Goal: Task Accomplishment & Management: Manage account settings

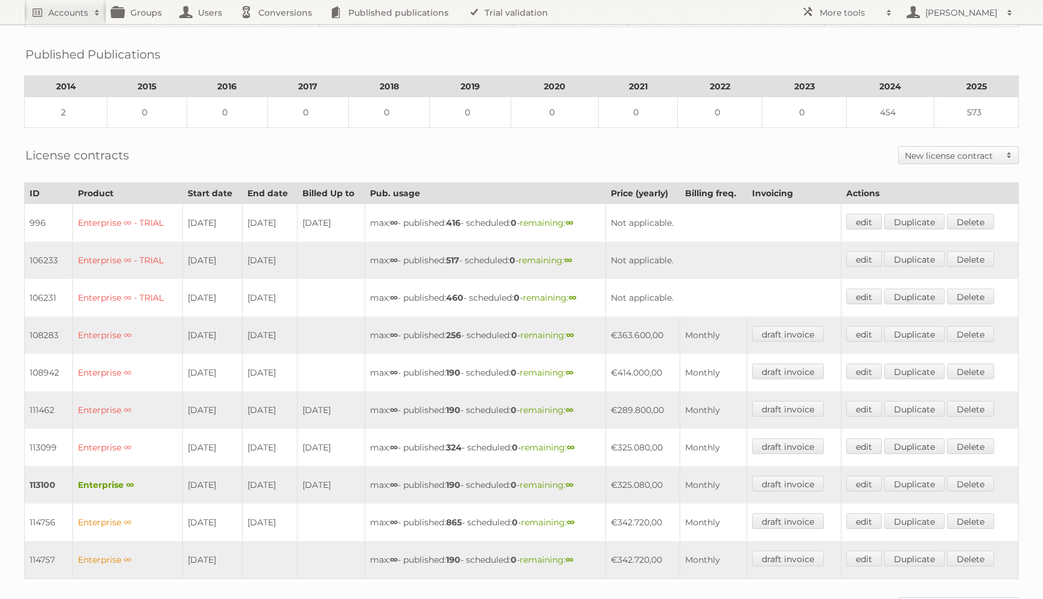
scroll to position [569, 0]
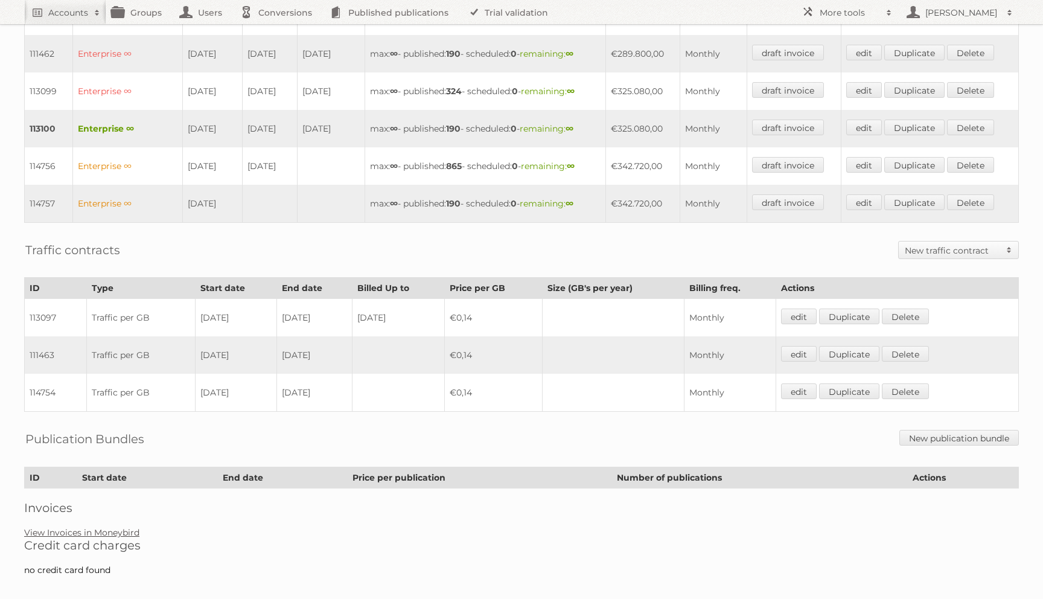
click at [110, 527] on link "View Invoices in Moneybird" at bounding box center [81, 532] width 115 height 11
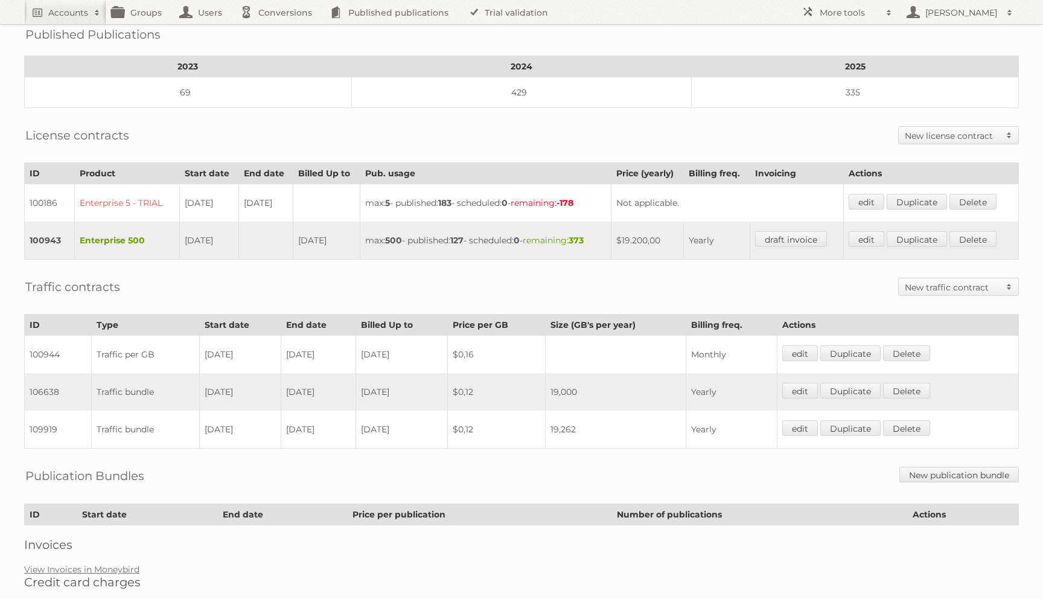
scroll to position [182, 0]
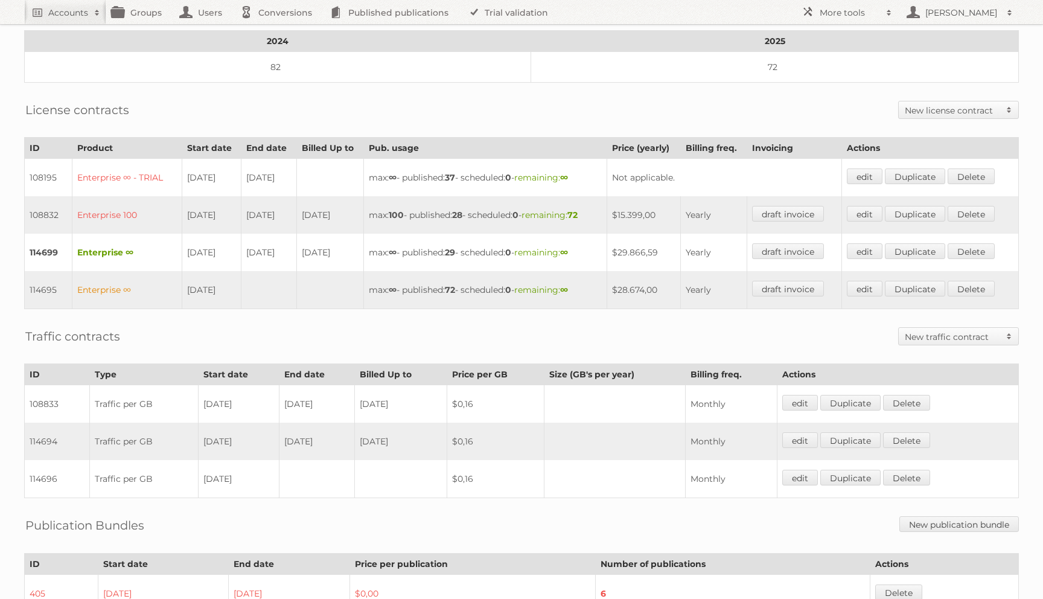
scroll to position [263, 0]
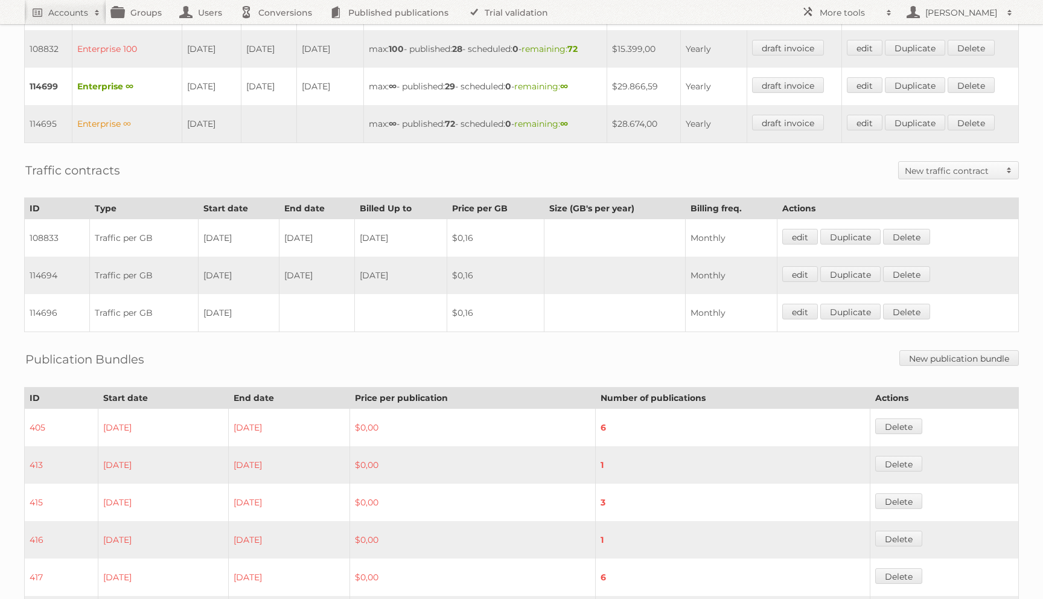
scroll to position [515, 0]
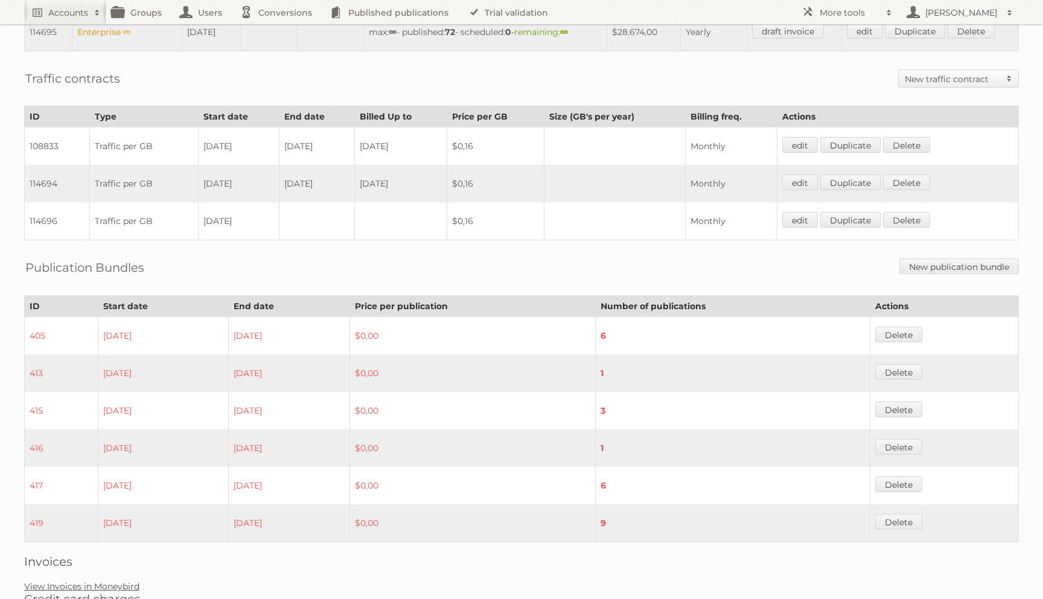
click at [88, 581] on link "View Invoices in Moneybird" at bounding box center [81, 586] width 115 height 11
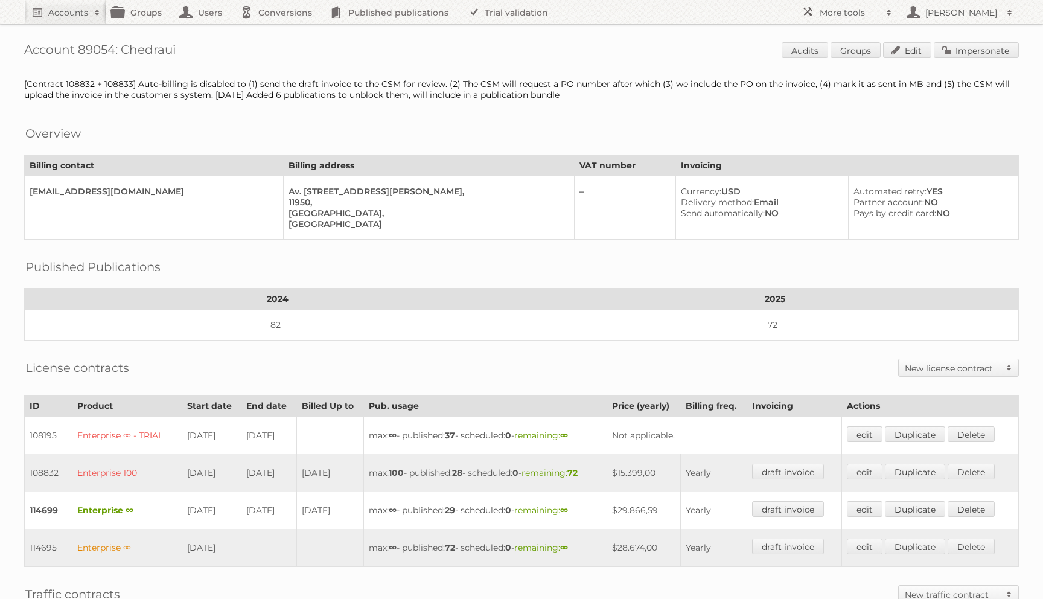
click at [144, 54] on h1 "Account 89054: Chedraui Audits Groups Edit Impersonate" at bounding box center [521, 51] width 995 height 18
click at [103, 47] on h1 "Account 89054: Chedraui Audits Groups Edit Impersonate" at bounding box center [521, 51] width 995 height 18
copy h1 "89054"
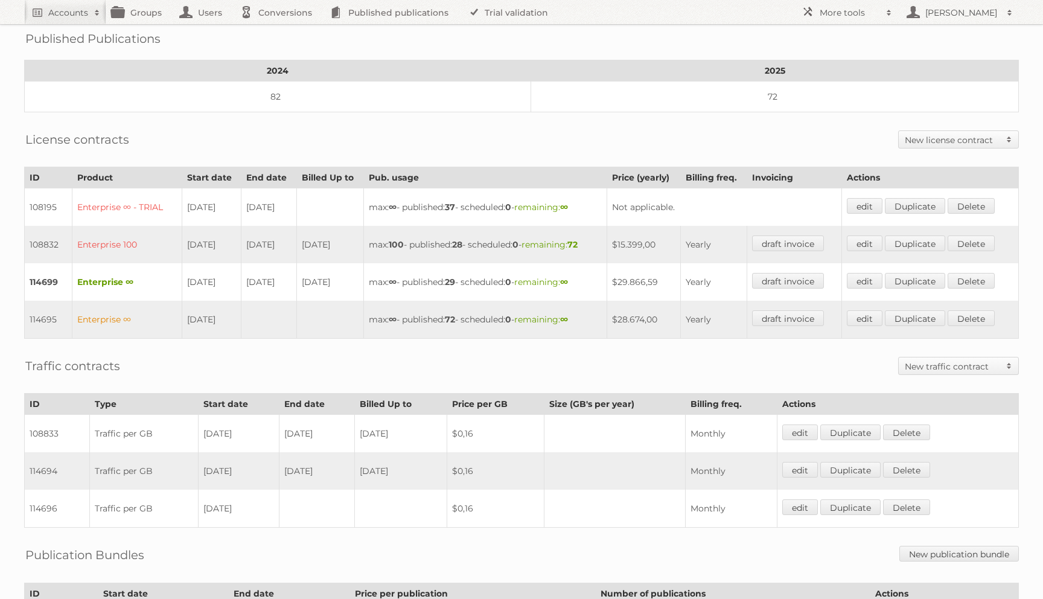
scroll to position [259, 0]
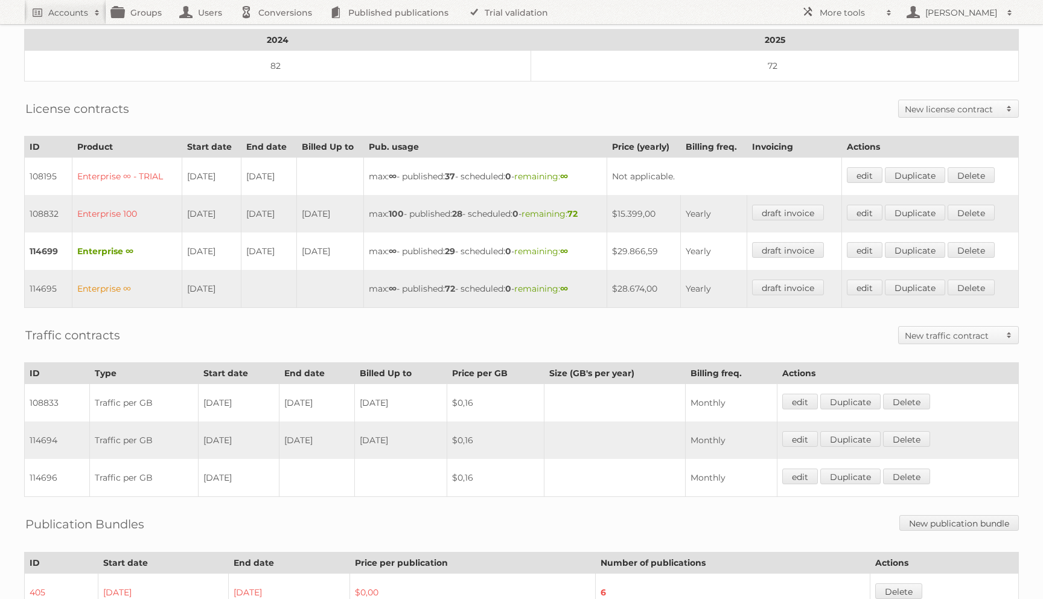
click at [45, 282] on td "114695" at bounding box center [49, 289] width 48 height 38
copy td "114695"
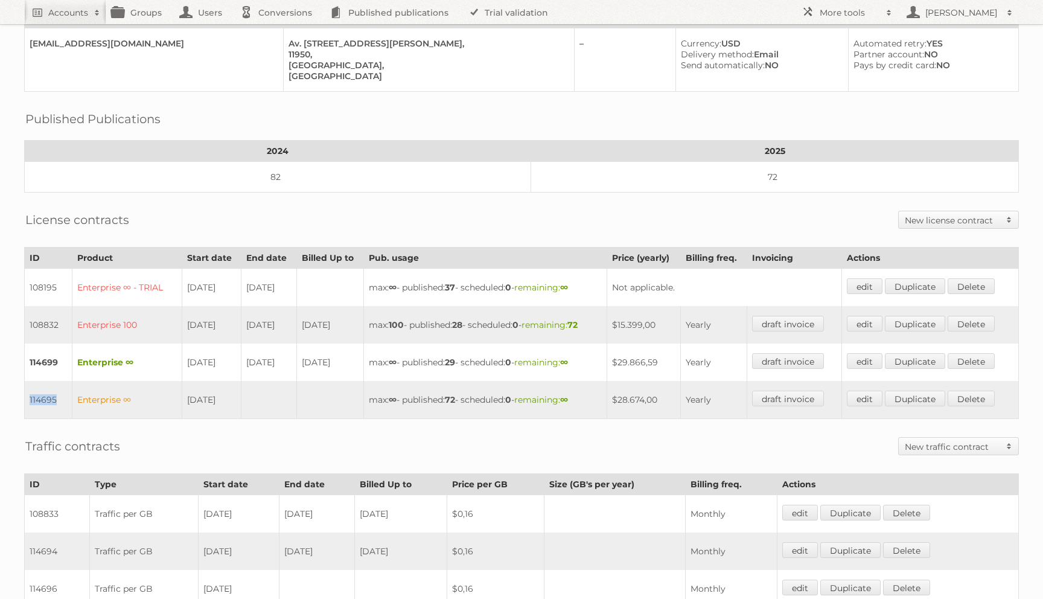
scroll to position [0, 0]
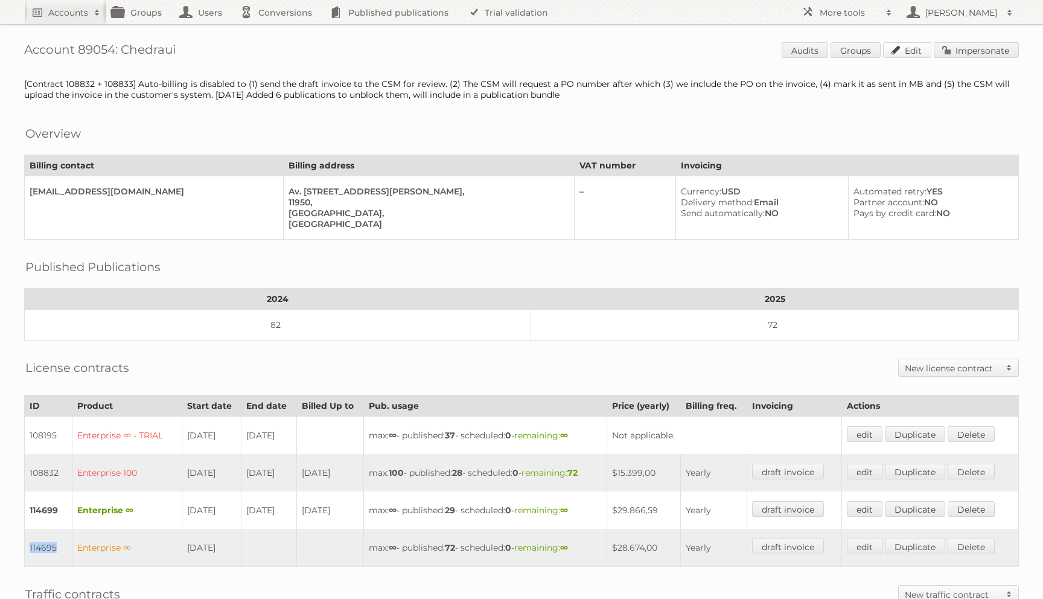
click at [896, 46] on link "Edit" at bounding box center [907, 50] width 48 height 16
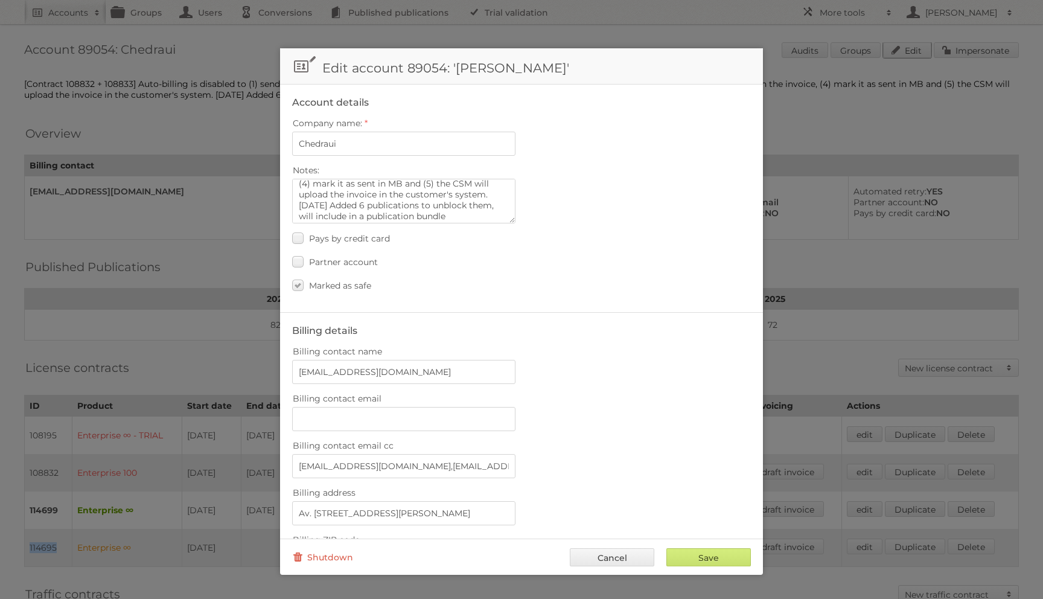
scroll to position [4, 0]
click at [341, 193] on textarea "[Contract 108832 + 108833] Auto-billing is disabled to (1) send the draft invoi…" at bounding box center [403, 196] width 223 height 45
click at [409, 185] on textarea "[Contract 108832 + 108833] Auto-billing is disabled to (1) send the draft invoi…" at bounding box center [403, 196] width 223 height 45
type textarea "Auto-billing is disabled to (1) include the recurring services on the draft (2)…"
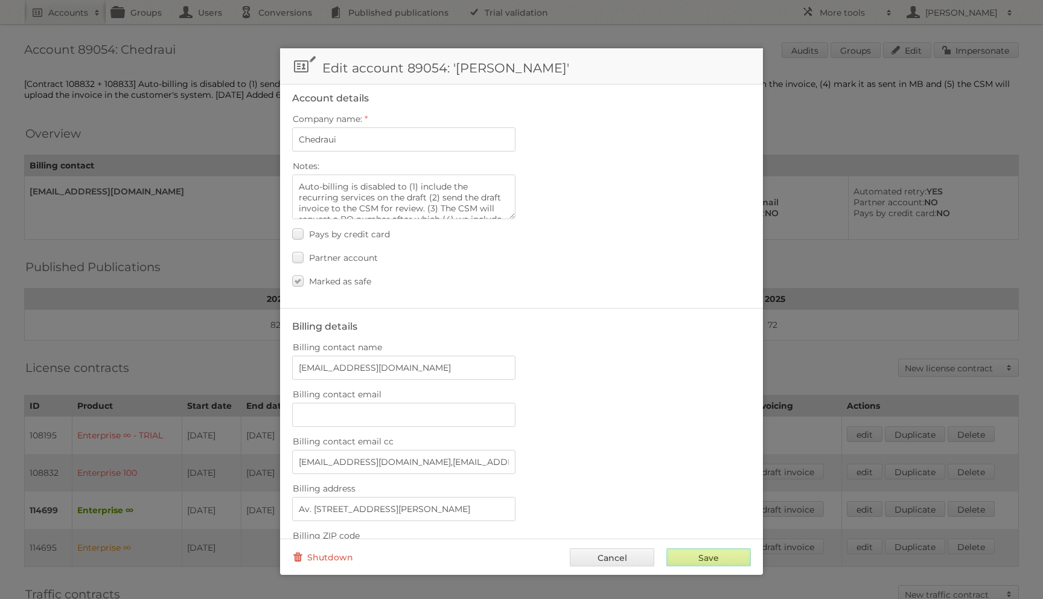
click at [683, 552] on input "Save" at bounding box center [708, 557] width 85 height 18
type input "..."
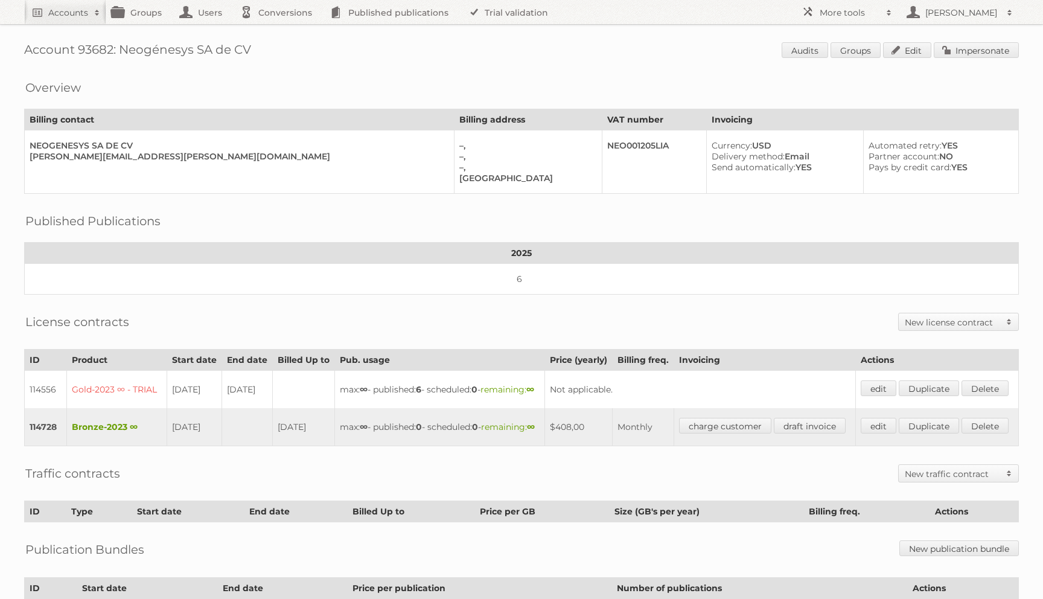
drag, startPoint x: 123, startPoint y: 51, endPoint x: 352, endPoint y: 51, distance: 229.4
click at [352, 51] on h1 "Account 93682: Neogénesys SA de CV Audits Groups Edit Impersonate" at bounding box center [521, 51] width 995 height 18
copy h1 "Neogénesys SA de CV"
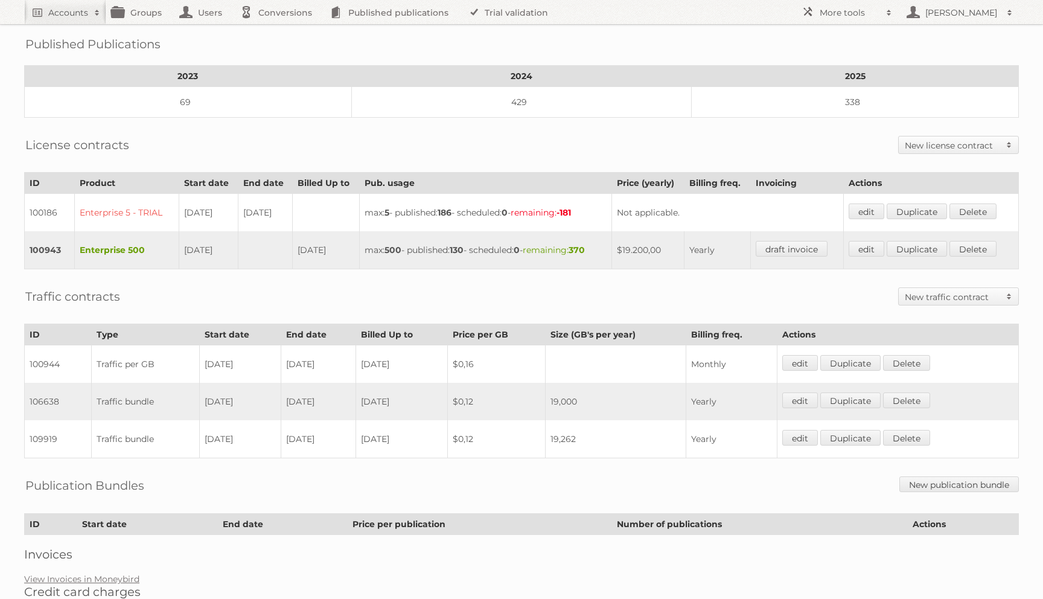
scroll to position [177, 0]
click at [925, 245] on link "Duplicate" at bounding box center [917, 248] width 60 height 16
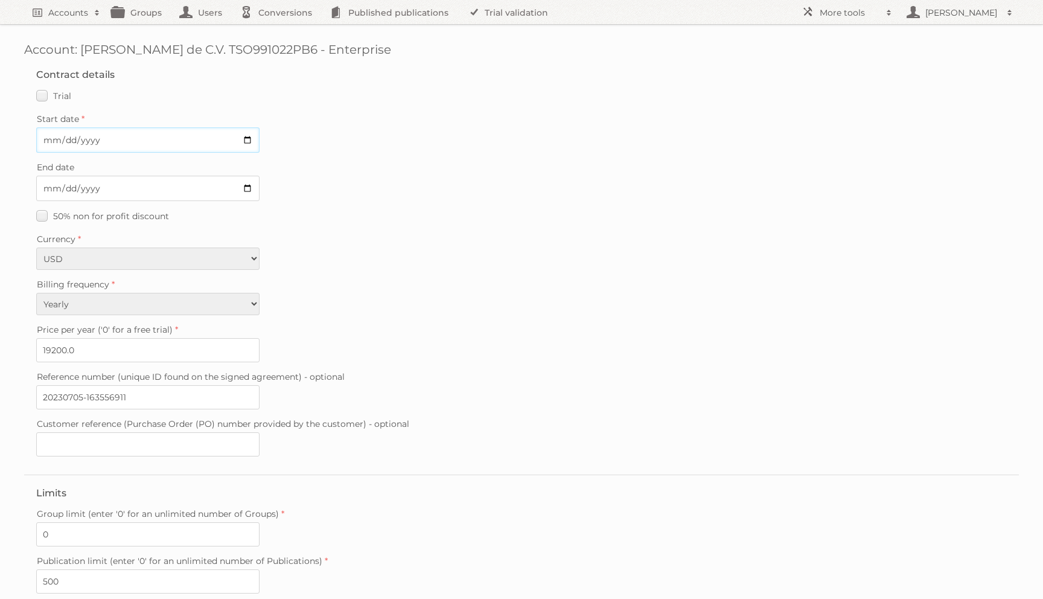
click at [57, 139] on input "Start date" at bounding box center [147, 139] width 223 height 25
type input "[DATE]"
click at [47, 190] on input "End date" at bounding box center [147, 188] width 223 height 25
type input "[DATE]"
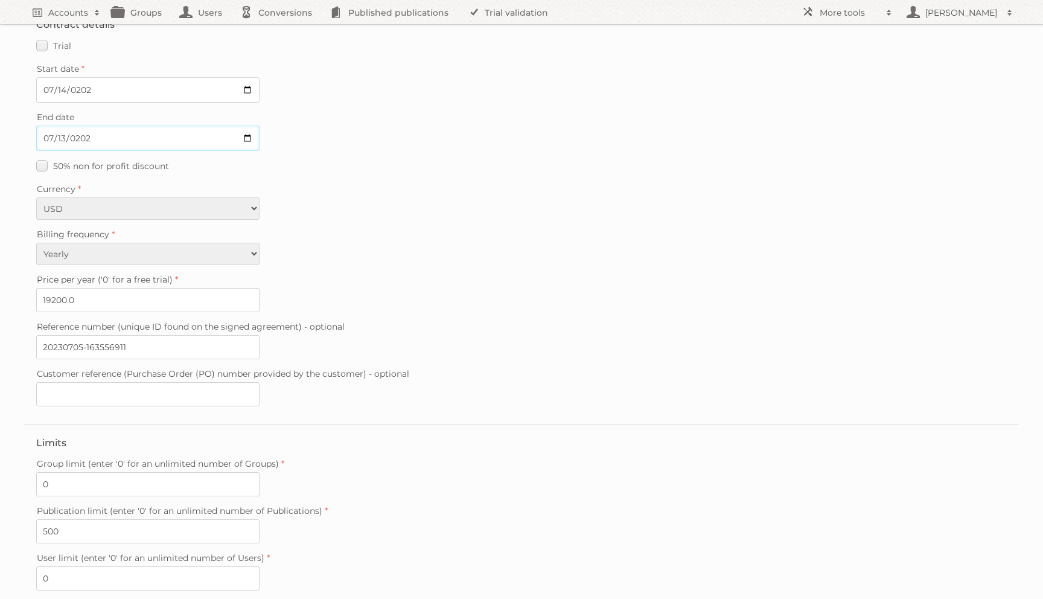
scroll to position [57, 0]
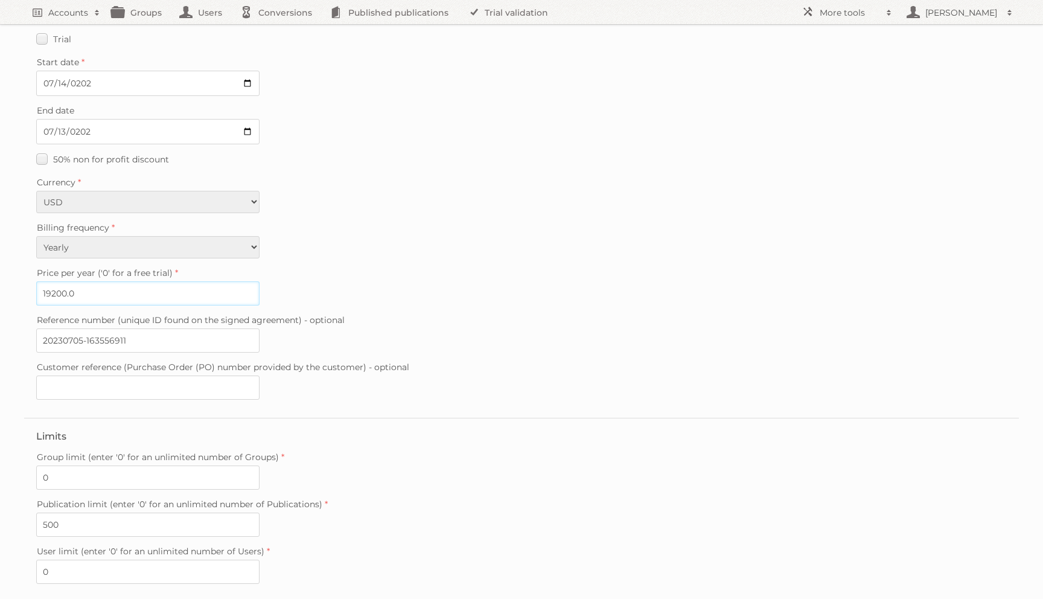
drag, startPoint x: 65, startPoint y: 290, endPoint x: 0, endPoint y: 290, distance: 65.2
click at [0, 289] on div "Account: Tiendas Soriana, S.A. de C.V. TSO991022PB6 - Enterprise Contract detai…" at bounding box center [521, 321] width 1043 height 756
type input "21120.0"
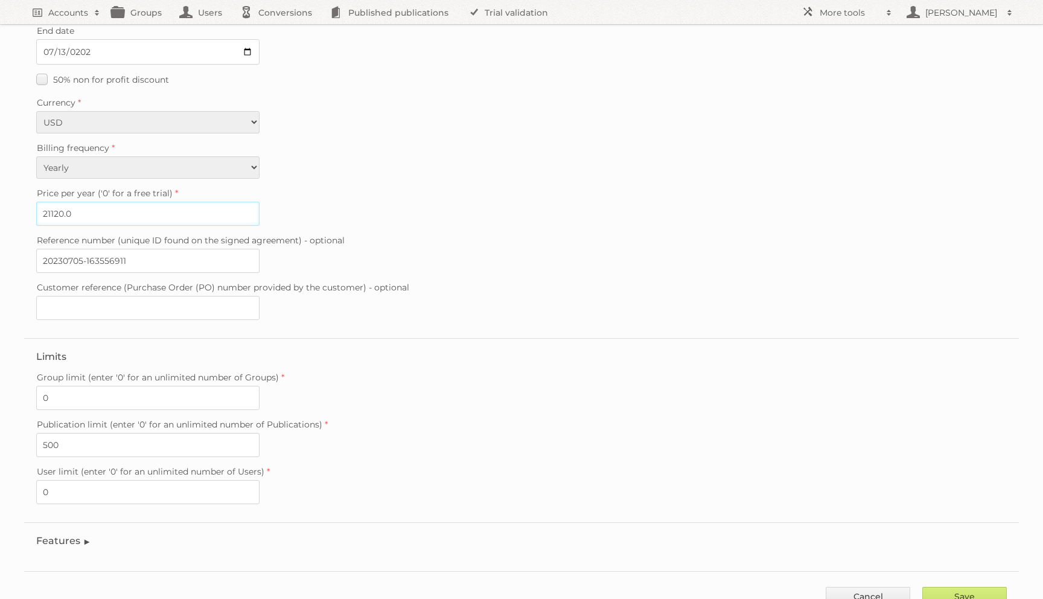
scroll to position [141, 0]
click at [129, 253] on input "20230705-163556911" at bounding box center [147, 256] width 223 height 24
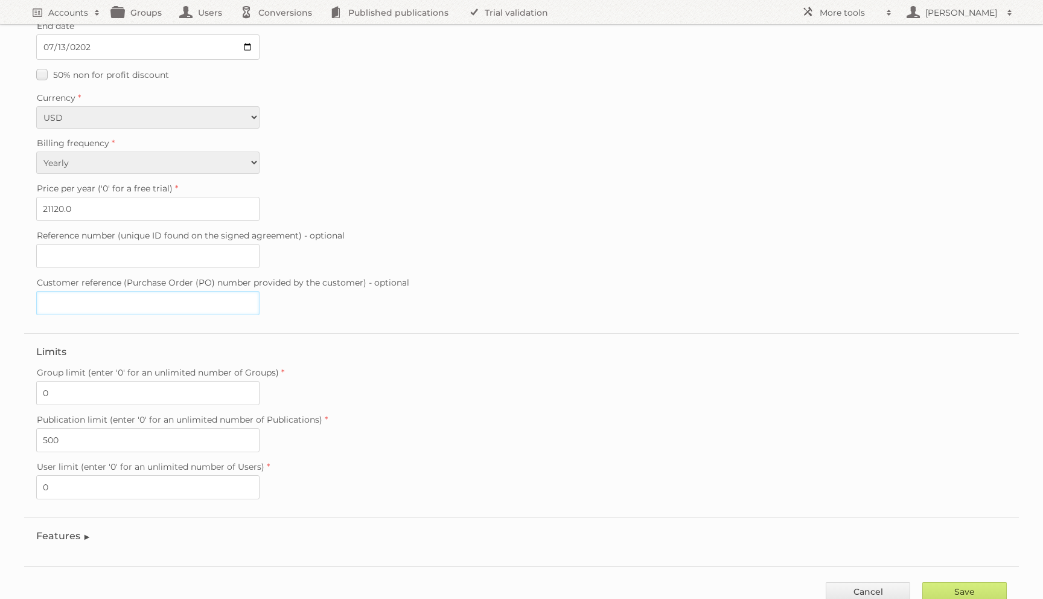
click at [98, 293] on input "Customer reference (Purchase Order (PO) number provided by the customer) - opti…" at bounding box center [147, 303] width 223 height 24
paste input "PO 133404746"
type input "PO 133404746"
click at [954, 582] on input "Save" at bounding box center [964, 591] width 85 height 18
type input "..."
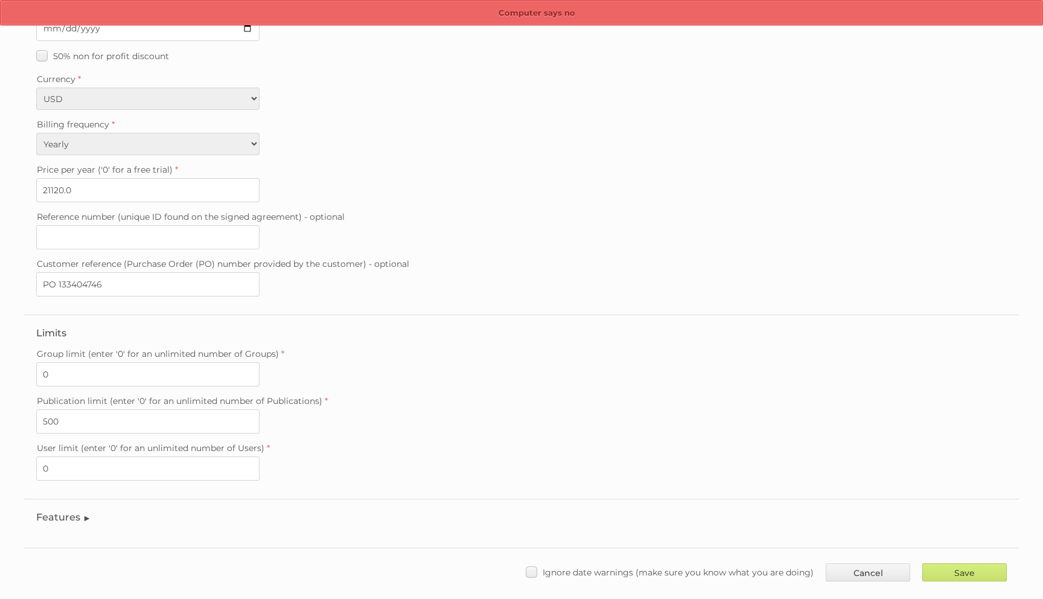
scroll to position [170, 0]
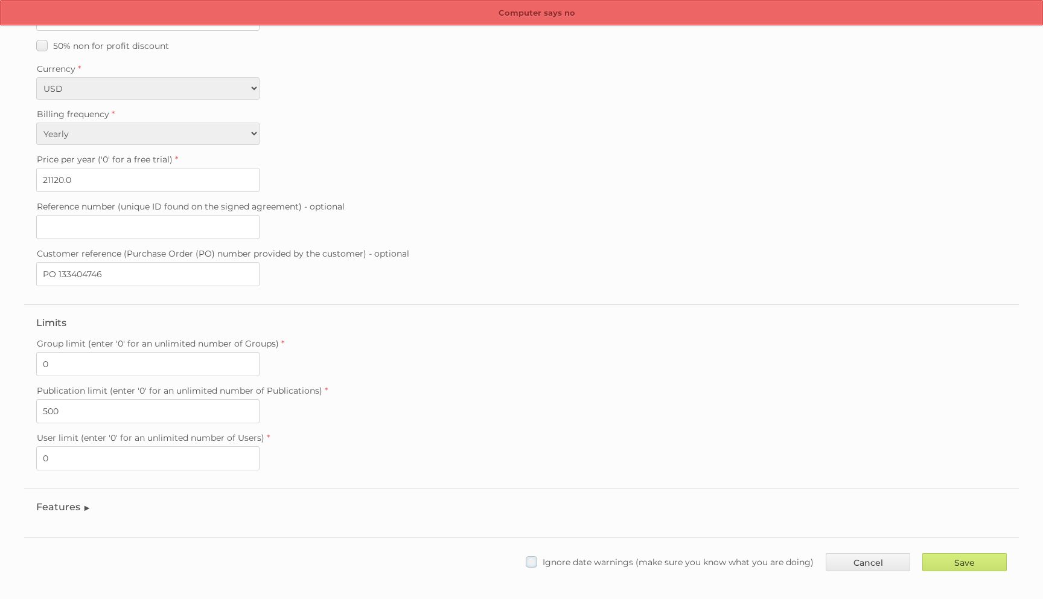
click at [547, 557] on span "Ignore date warnings (make sure you know what you are doing)" at bounding box center [678, 562] width 271 height 11
click at [0, 0] on input "Ignore date warnings (make sure you know what you are doing)" at bounding box center [0, 0] width 0 height 0
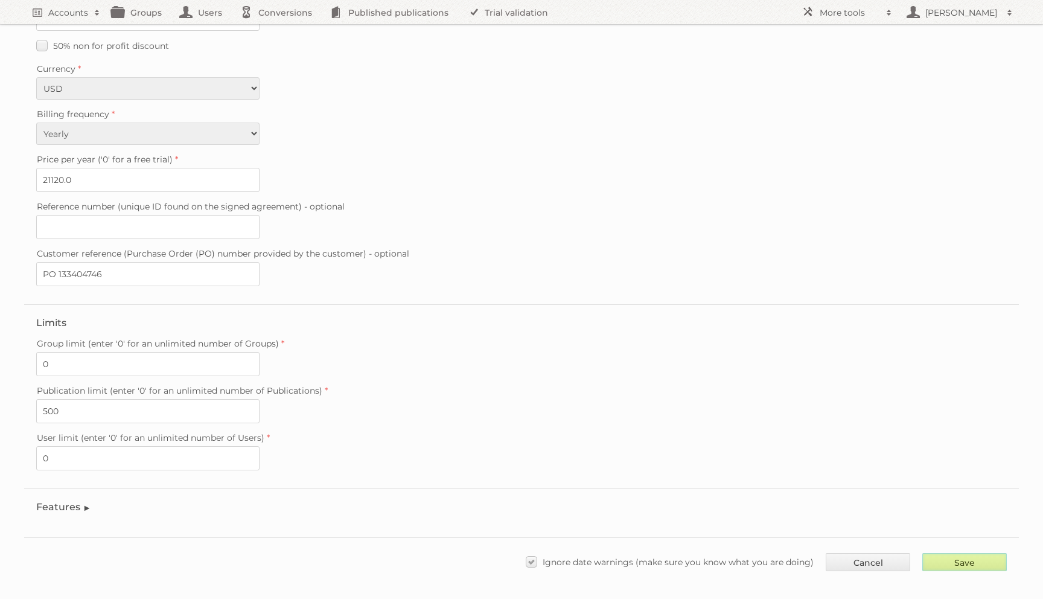
click at [970, 553] on input "Save" at bounding box center [964, 562] width 85 height 18
type input "..."
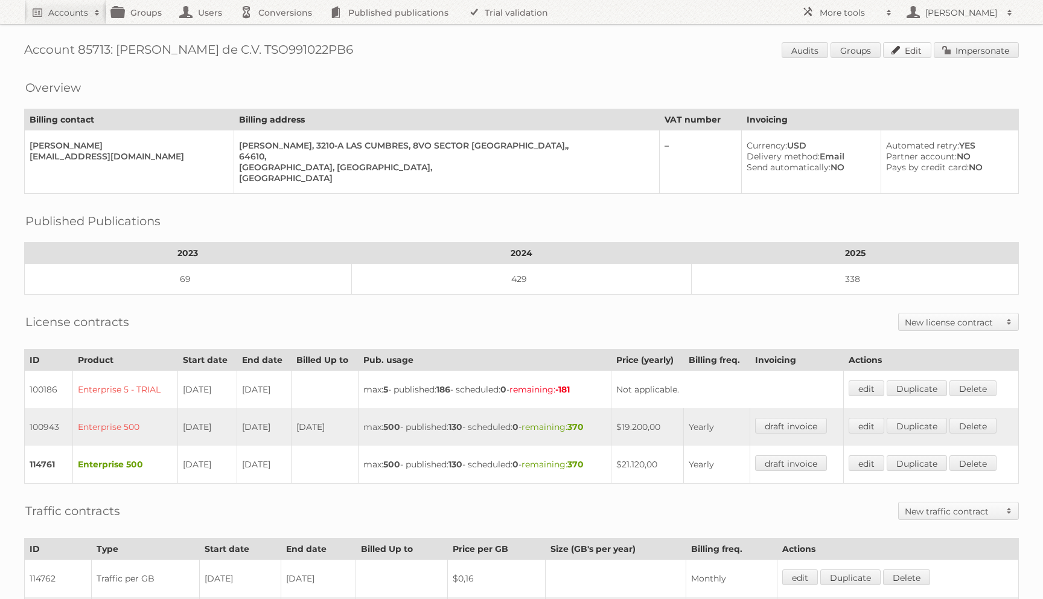
click at [899, 56] on link "Edit" at bounding box center [907, 50] width 48 height 16
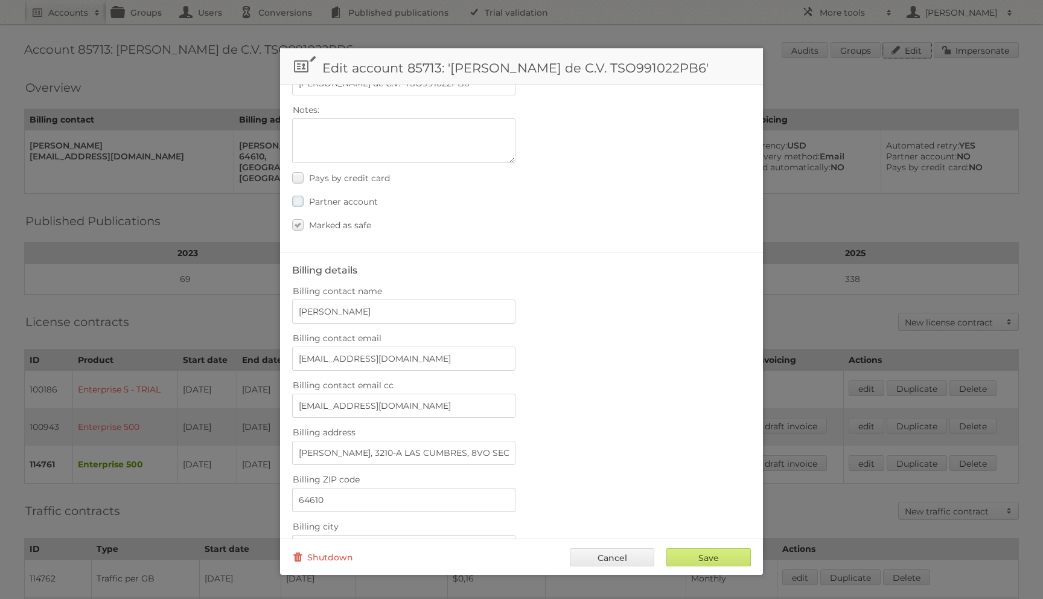
scroll to position [76, 0]
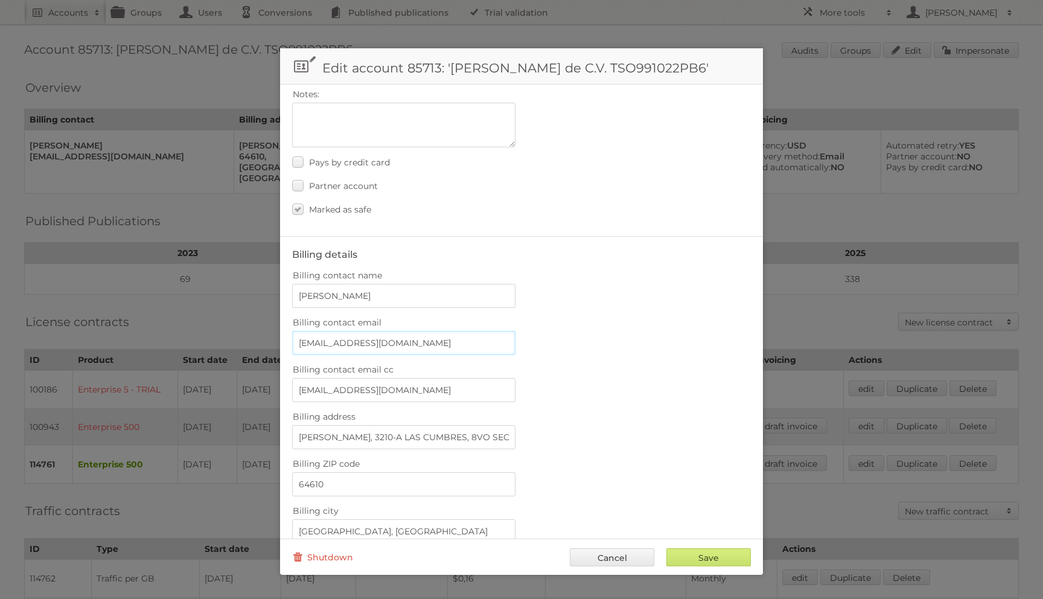
click at [415, 346] on input "[EMAIL_ADDRESS][DOMAIN_NAME]" at bounding box center [403, 343] width 223 height 24
click at [432, 391] on input "robertoemm@soriana.com" at bounding box center [403, 390] width 223 height 24
paste input "renattaer@soriana.com"
type input "robertoemm@soriana.com, renattaer@soriana.com"
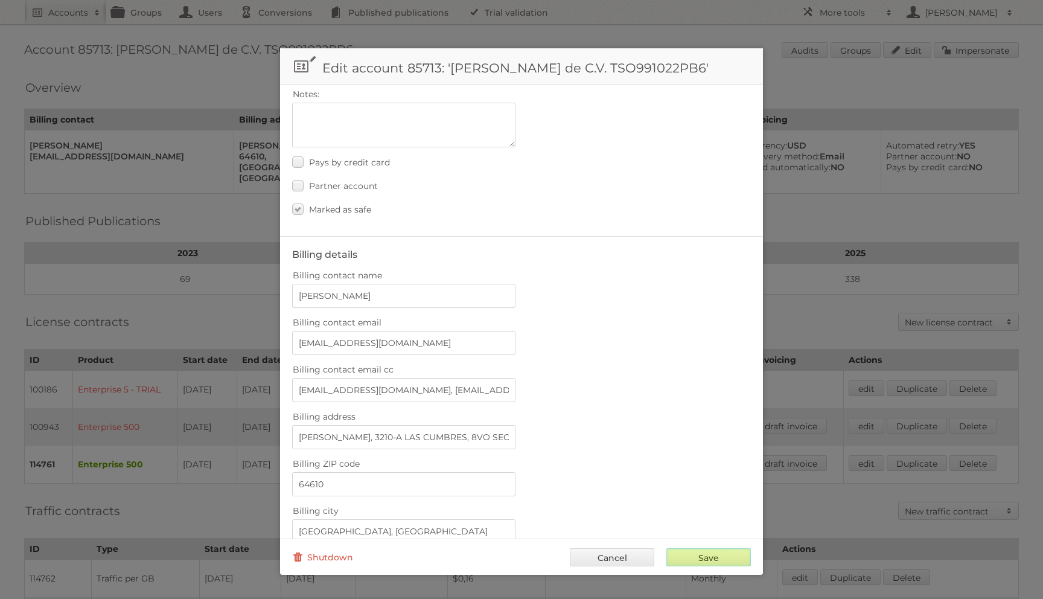
click at [687, 561] on input "Save" at bounding box center [708, 557] width 85 height 18
type input "..."
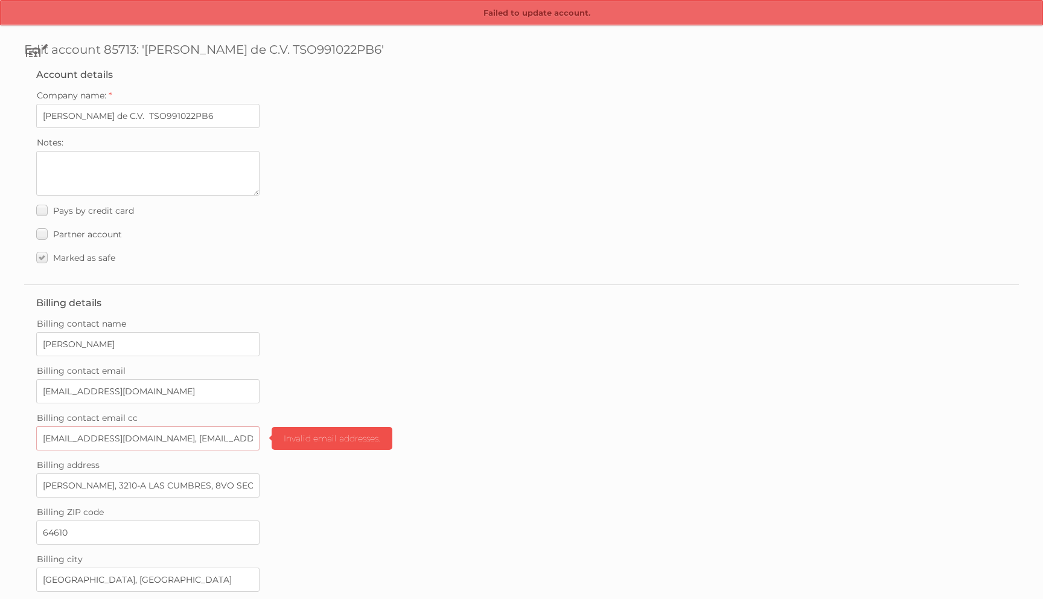
scroll to position [35, 0]
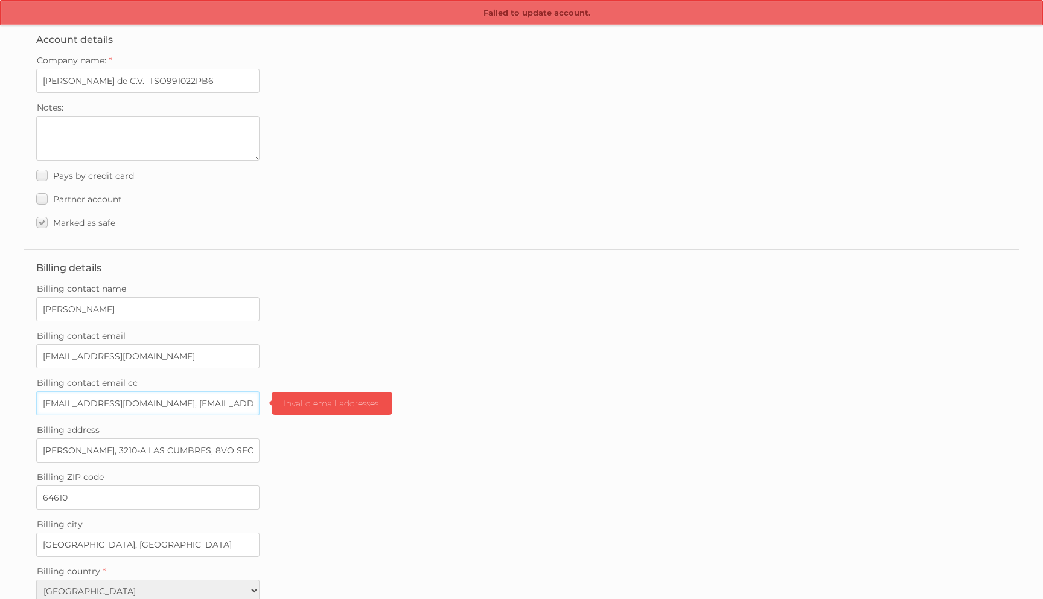
click at [159, 395] on input "robertoemm@soriana.com, renattaer@soriana.com" at bounding box center [147, 403] width 223 height 24
type input "robertoemm@soriana.com,renattaer@soriana.com"
click at [432, 377] on label "Billing contact email cc" at bounding box center [521, 382] width 971 height 17
click at [260, 391] on input "robertoemm@soriana.com,renattaer@soriana.com" at bounding box center [147, 403] width 223 height 24
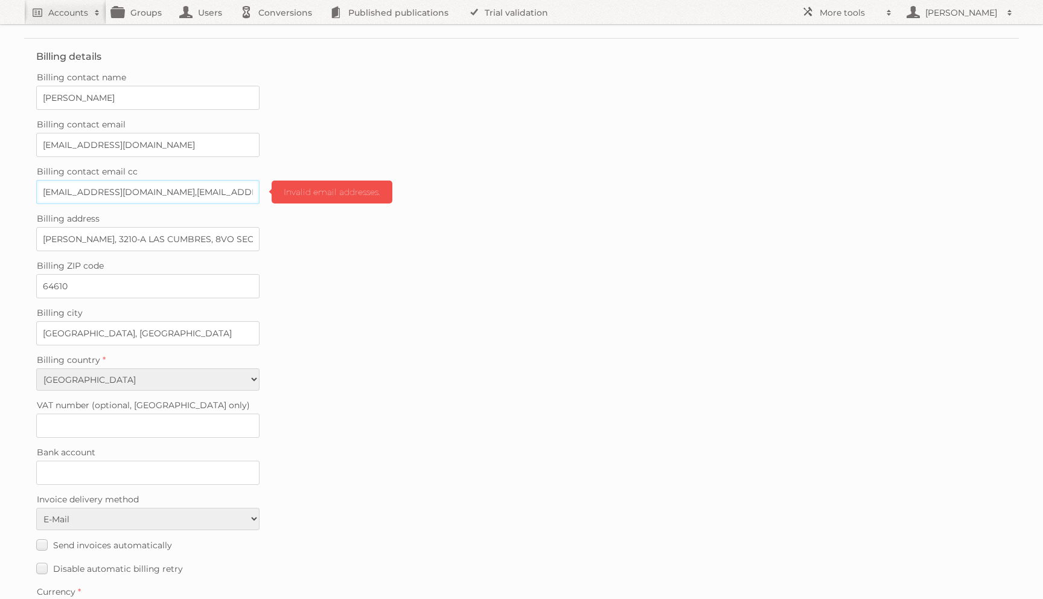
scroll to position [347, 0]
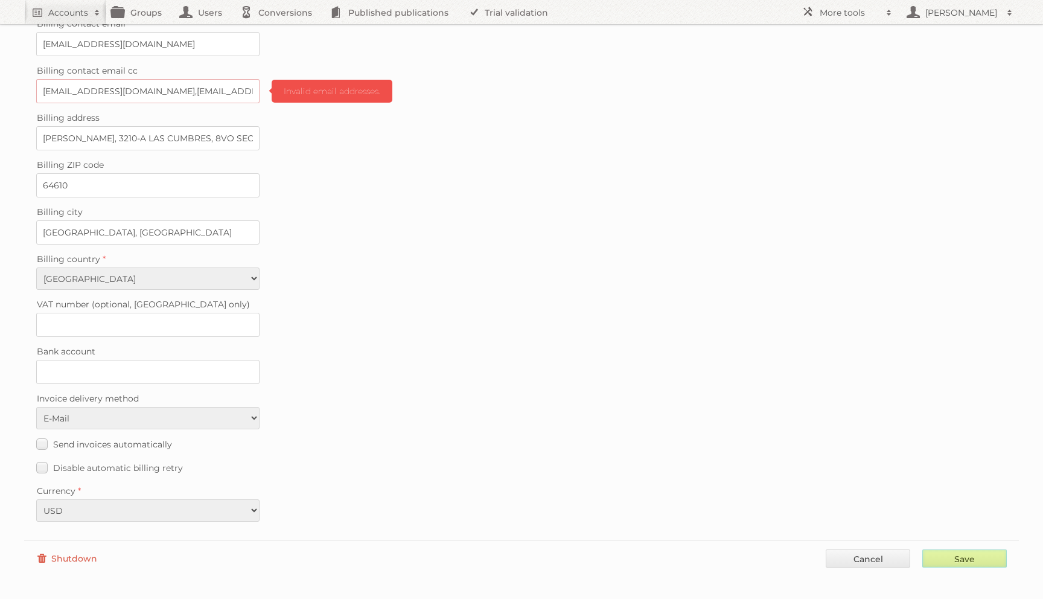
click at [972, 549] on input "Save" at bounding box center [964, 558] width 85 height 18
type input "Save"
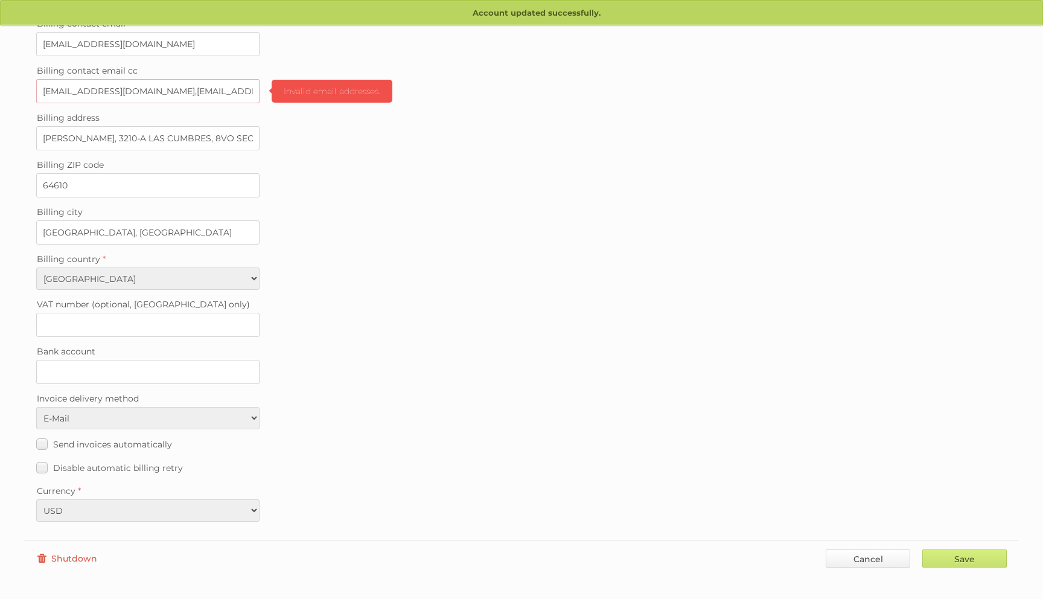
click at [843, 549] on link "Cancel" at bounding box center [868, 558] width 85 height 18
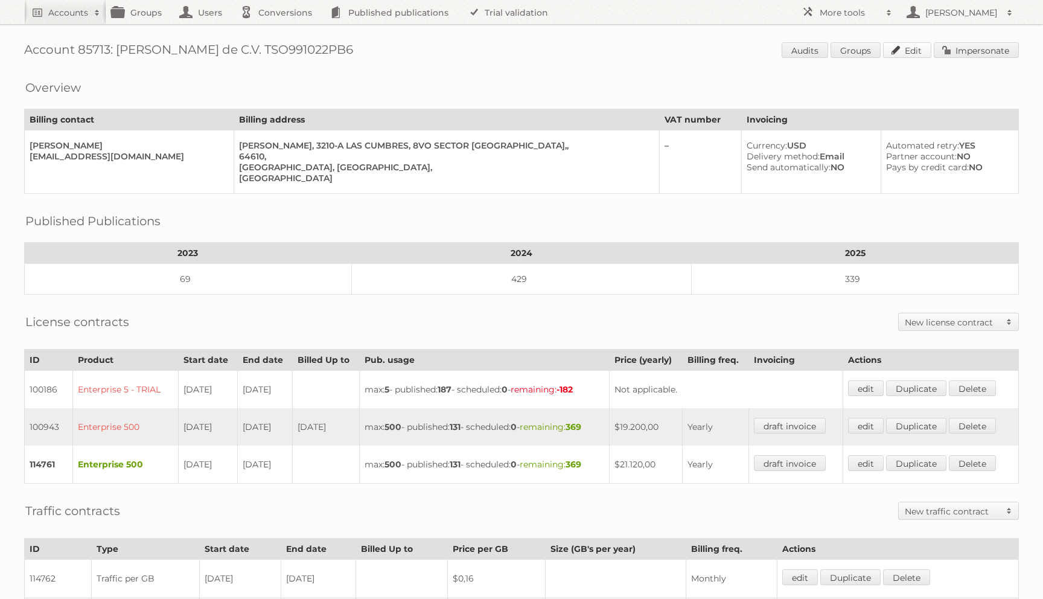
click at [907, 45] on link "Edit" at bounding box center [907, 50] width 48 height 16
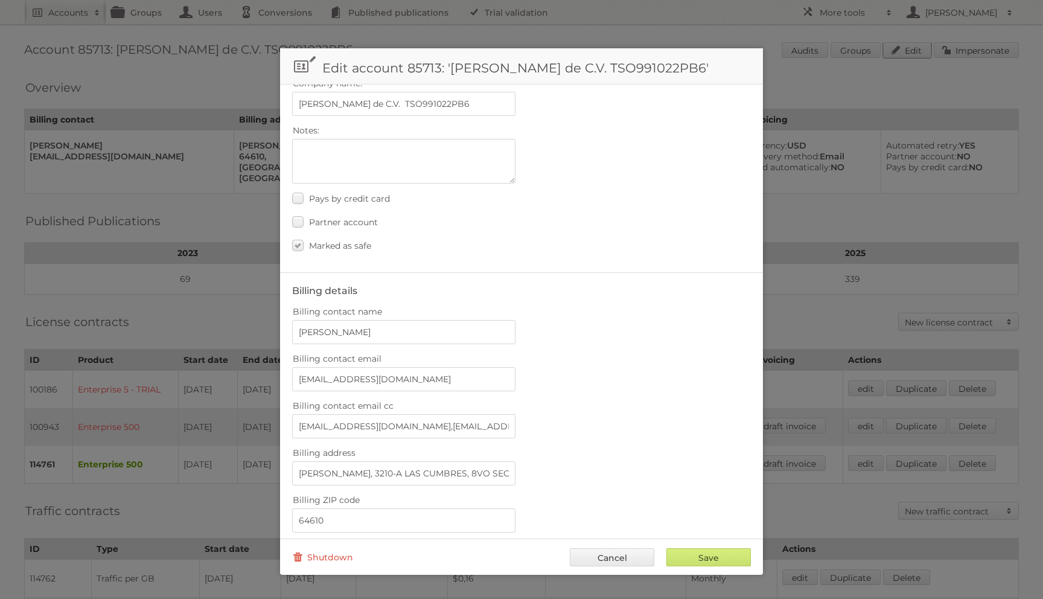
scroll to position [40, 0]
click at [601, 558] on link "Cancel" at bounding box center [612, 557] width 85 height 18
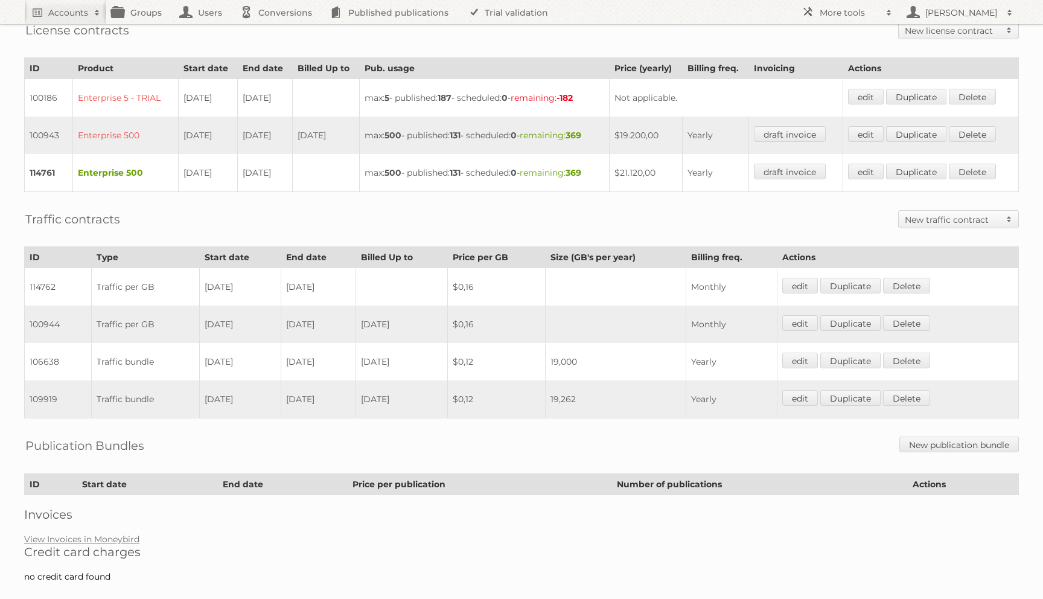
scroll to position [301, 0]
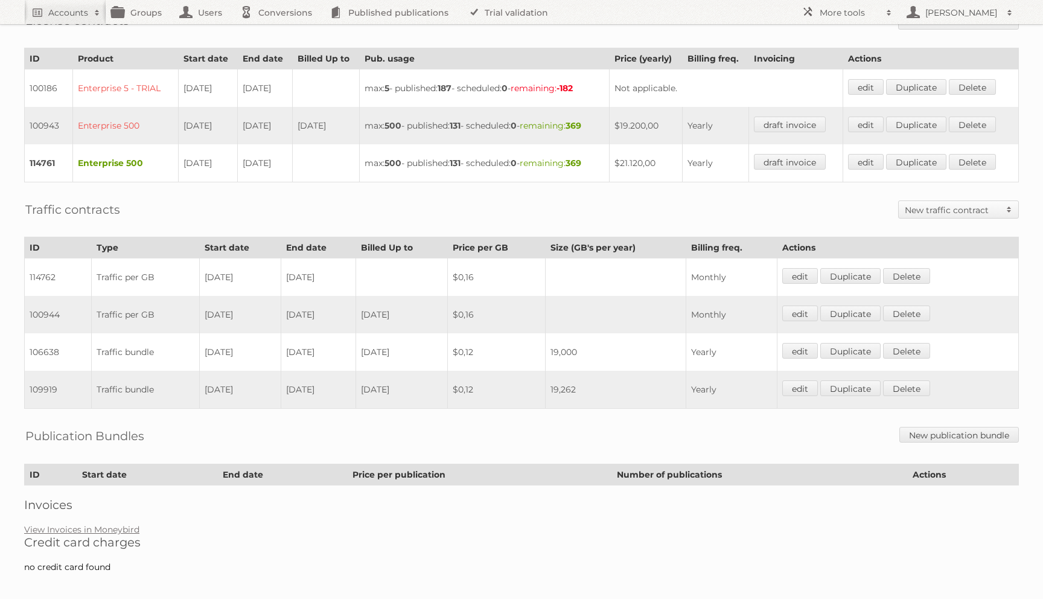
click at [923, 209] on h2 "New traffic contract" at bounding box center [952, 210] width 95 height 12
click at [934, 228] on link "Traffic bundle" at bounding box center [959, 231] width 120 height 18
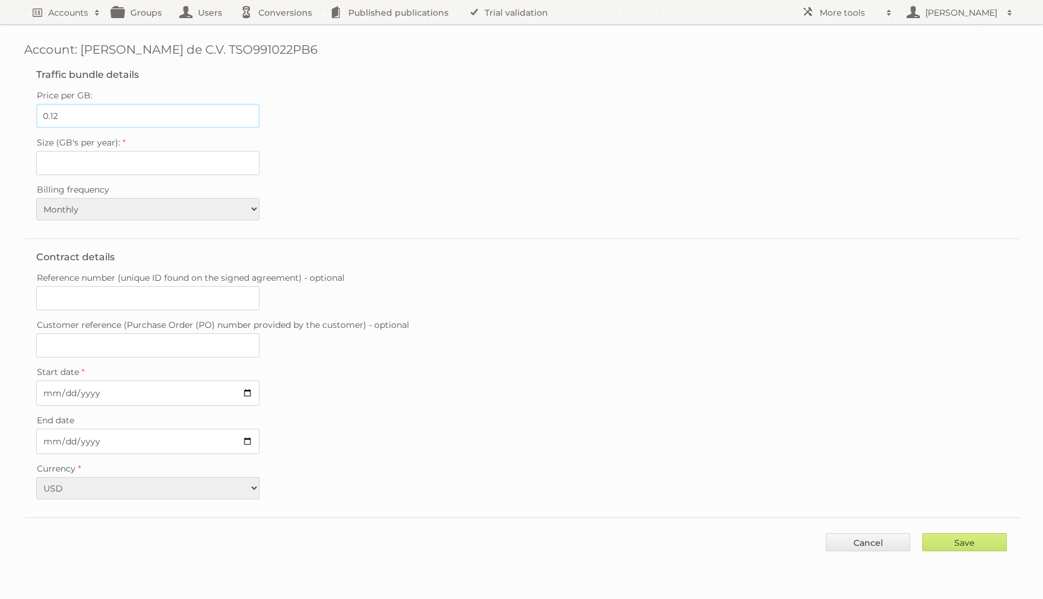
type input "0.12"
click at [88, 158] on input "Size (GB's per year):" at bounding box center [147, 163] width 223 height 24
paste input "19000"
type input "19000"
click at [189, 203] on select "Monthly Quarterly Yearly Every 2 years" at bounding box center [147, 209] width 223 height 22
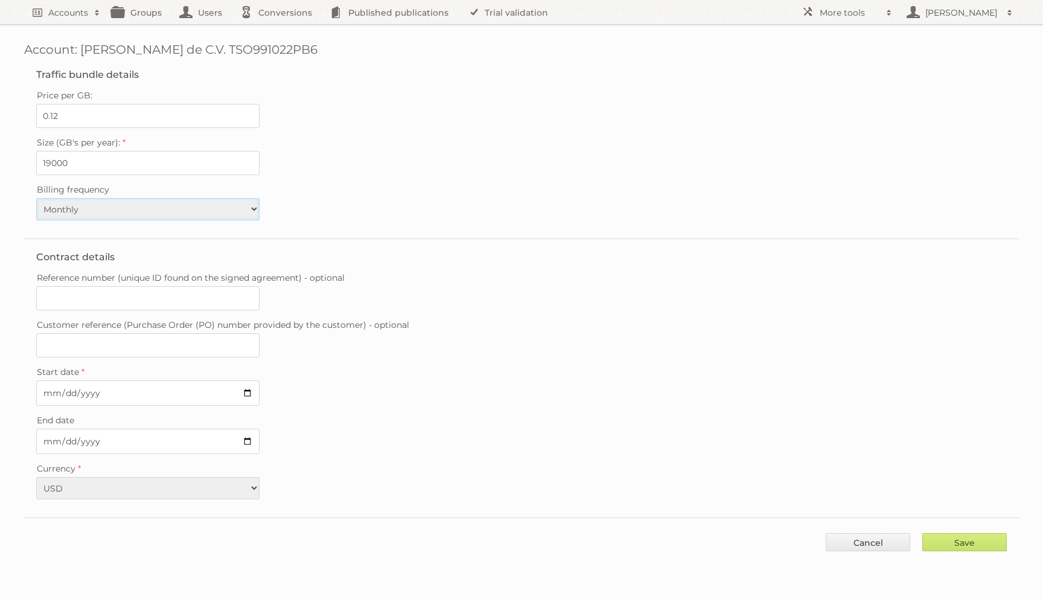
select select "yearly"
click at [36, 198] on select "Monthly Quarterly Yearly Every 2 years" at bounding box center [147, 209] width 223 height 22
click at [42, 388] on input "Start date" at bounding box center [147, 392] width 223 height 25
type input "[DATE]"
click at [51, 435] on input "End date" at bounding box center [147, 441] width 223 height 25
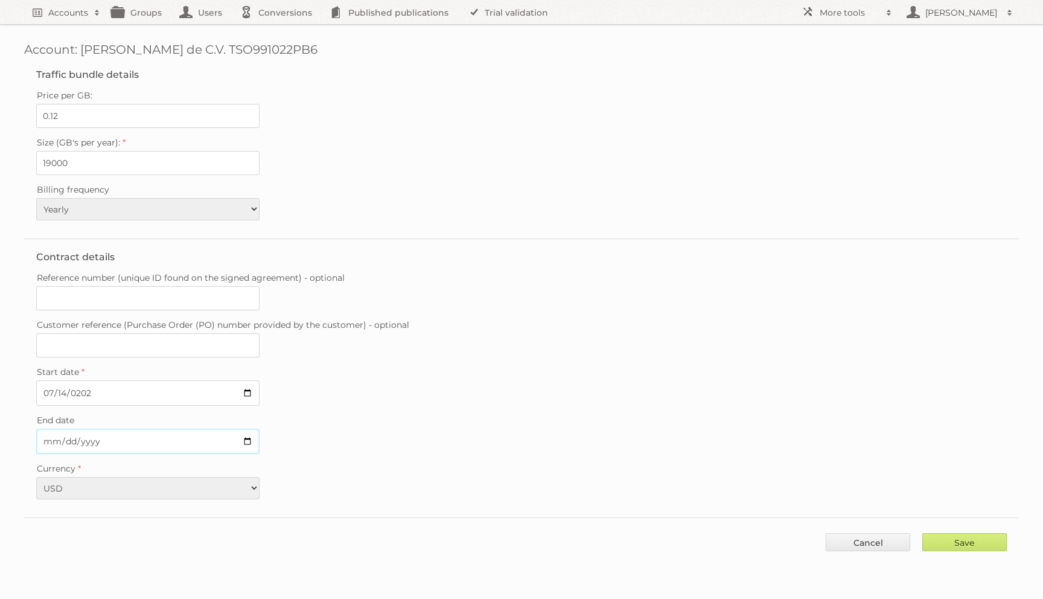
type input "0001-07-13"
type input "[DATE]"
click at [953, 540] on input "Save" at bounding box center [964, 542] width 85 height 18
type input "..."
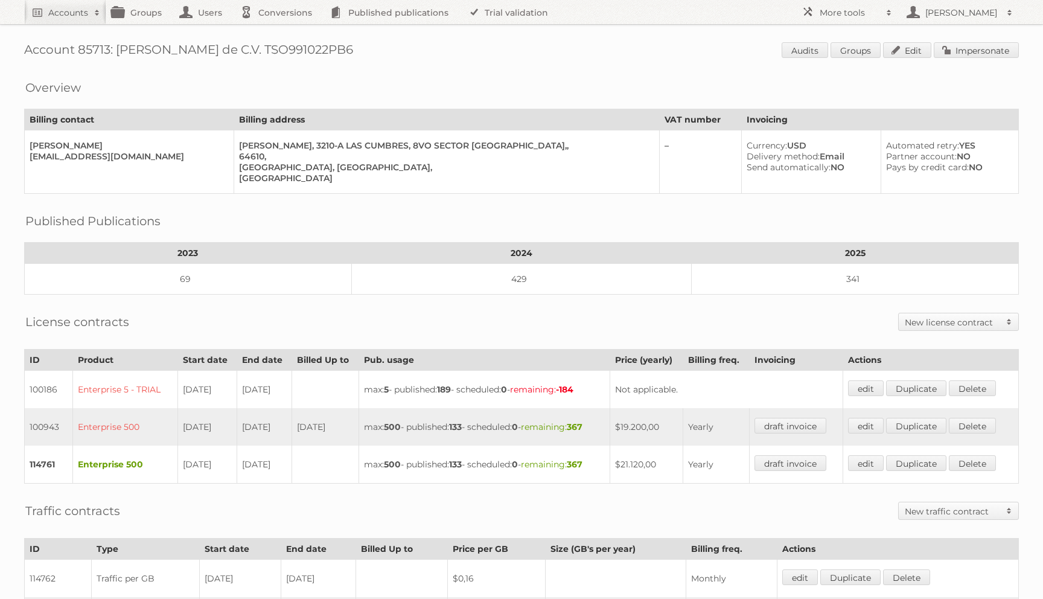
scroll to position [338, 0]
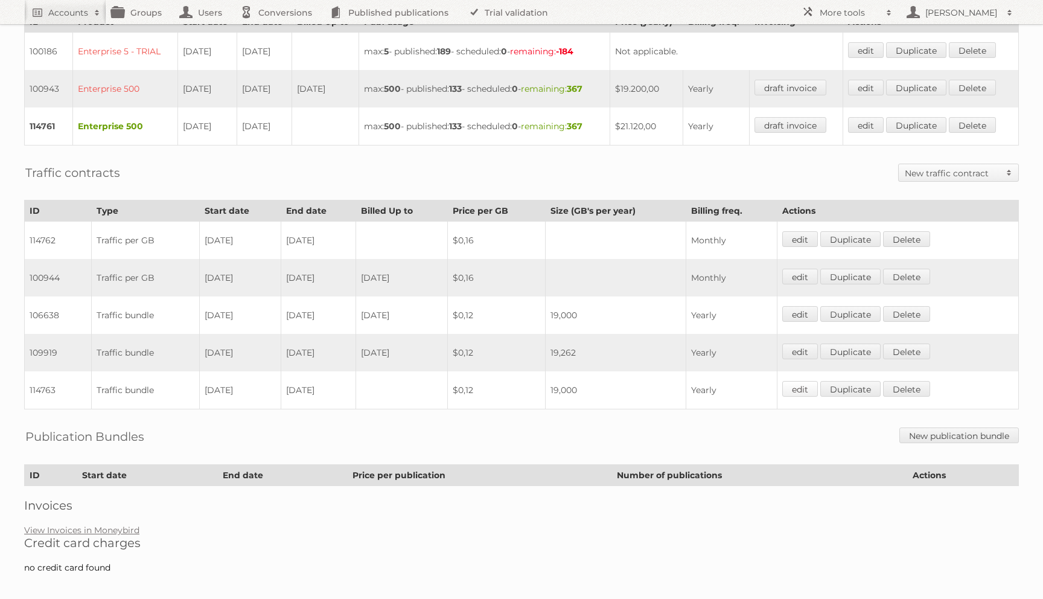
click at [812, 382] on link "edit" at bounding box center [800, 389] width 36 height 16
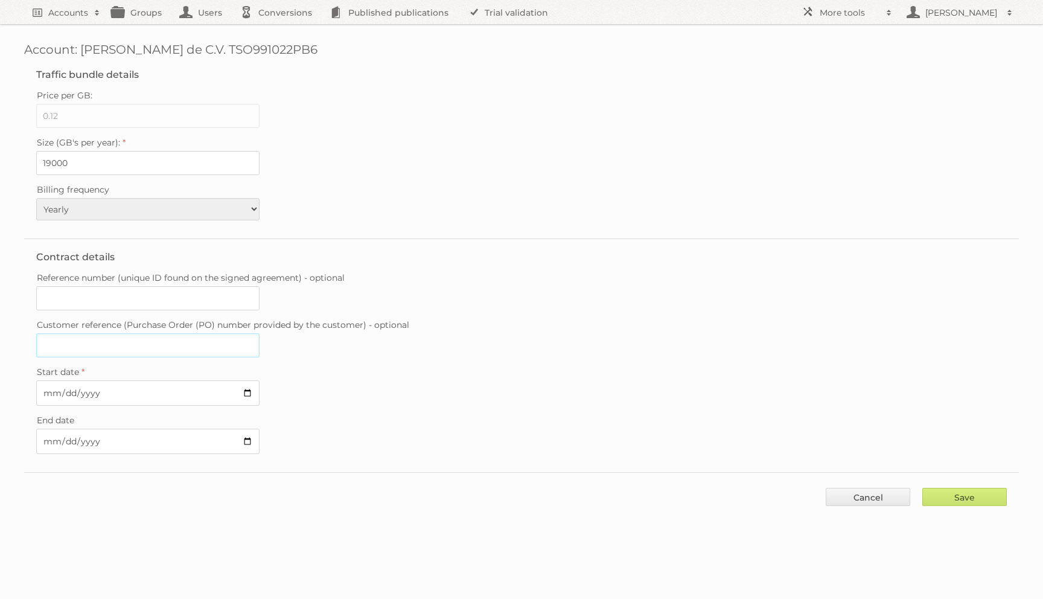
click at [121, 343] on input "Customer reference (Purchase Order (PO) number provided by the customer) - opti…" at bounding box center [147, 345] width 223 height 24
paste input "PO 133404746"
type input "PO 133404746"
click at [919, 498] on div "Save Cancel" at bounding box center [521, 490] width 995 height 36
click at [930, 490] on input "Save" at bounding box center [964, 497] width 85 height 18
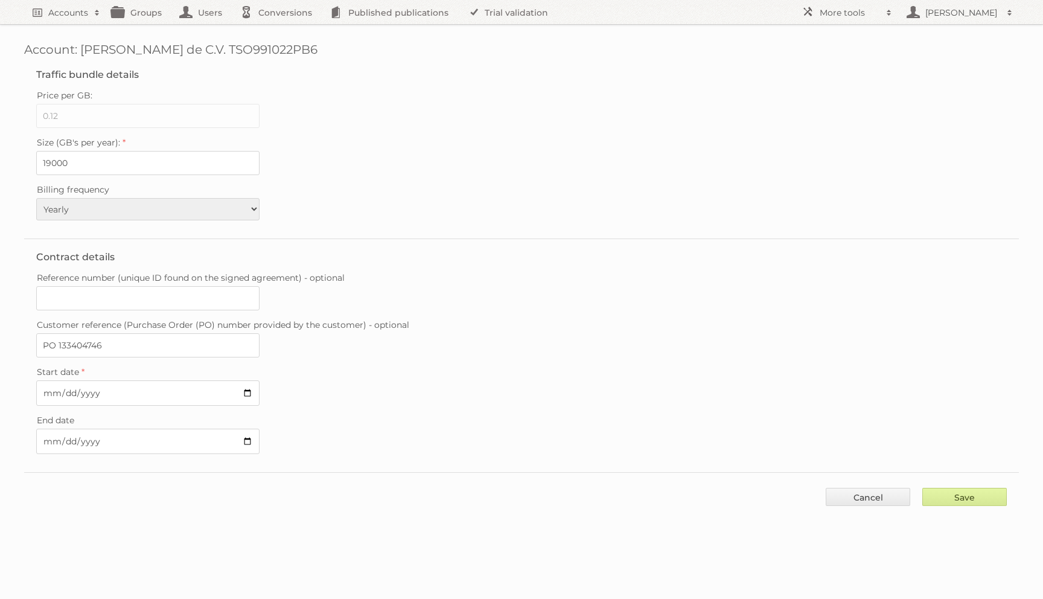
type input "..."
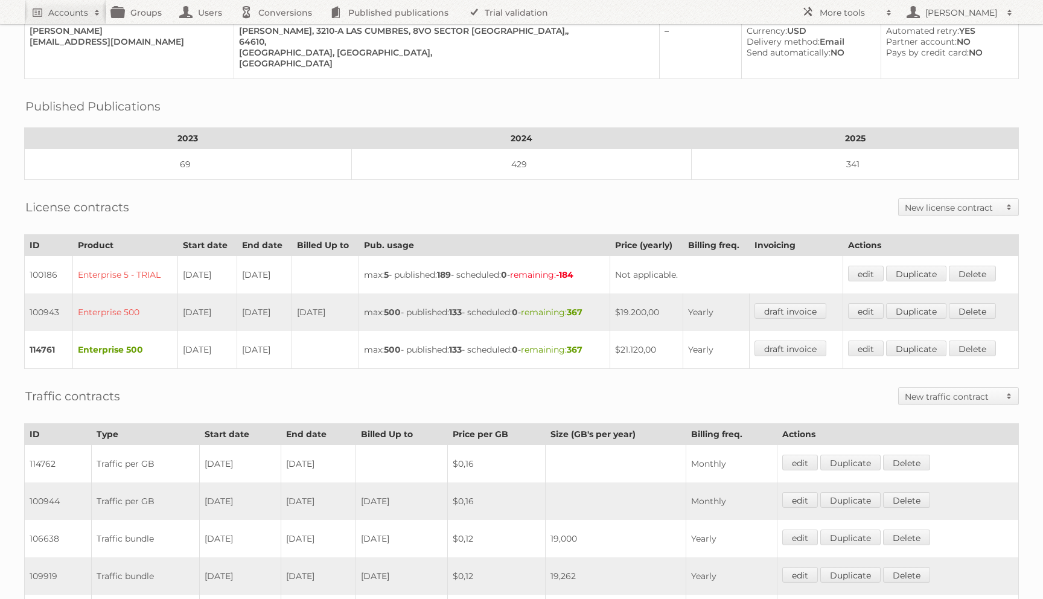
scroll to position [75, 0]
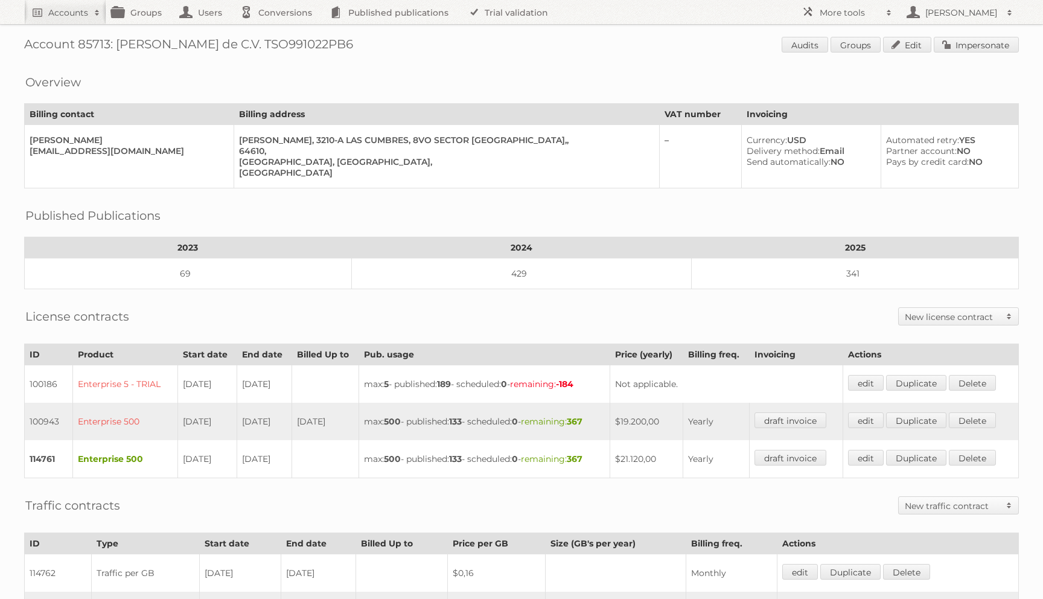
scroll to position [338, 0]
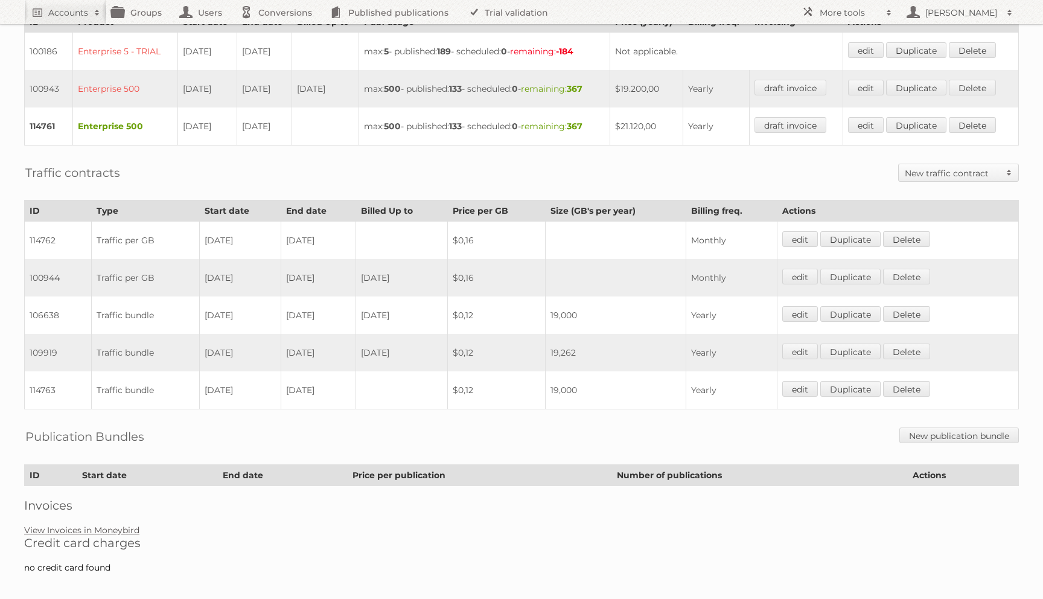
click at [116, 525] on link "View Invoices in Moneybird" at bounding box center [81, 530] width 115 height 11
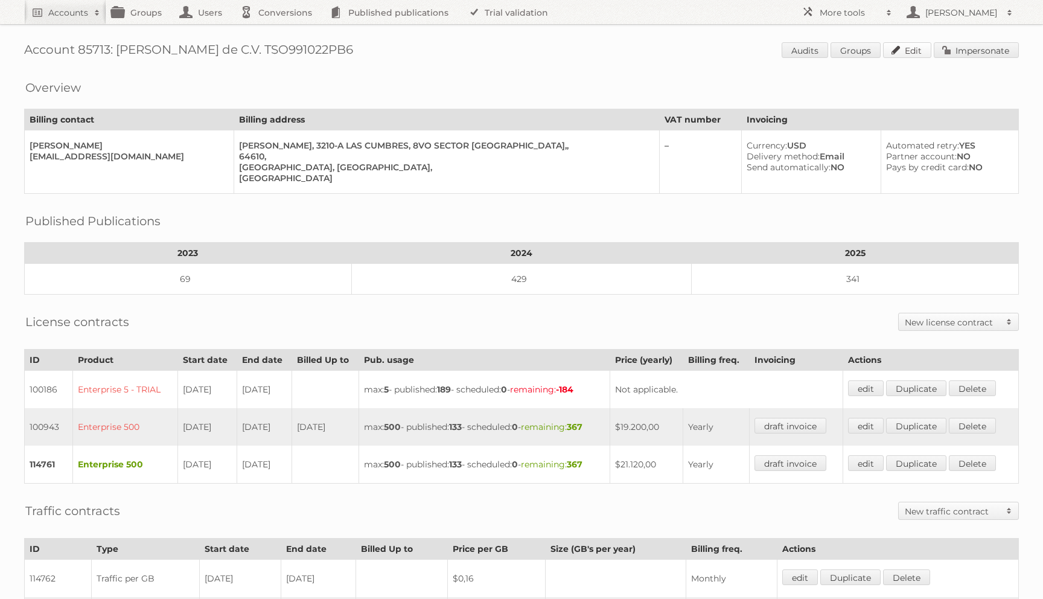
click at [895, 47] on link "Edit" at bounding box center [907, 50] width 48 height 16
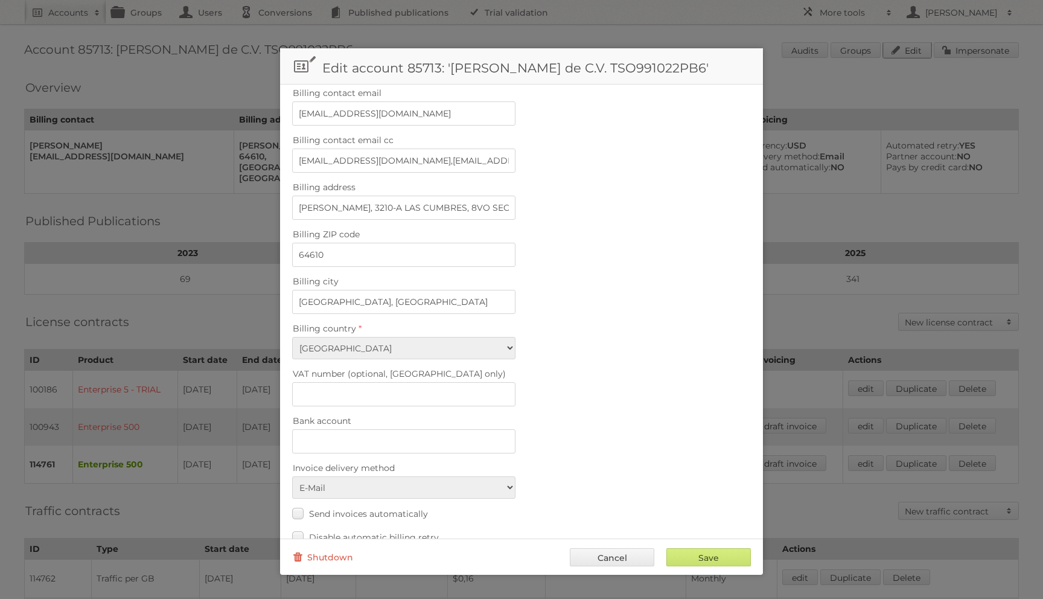
scroll to position [363, 0]
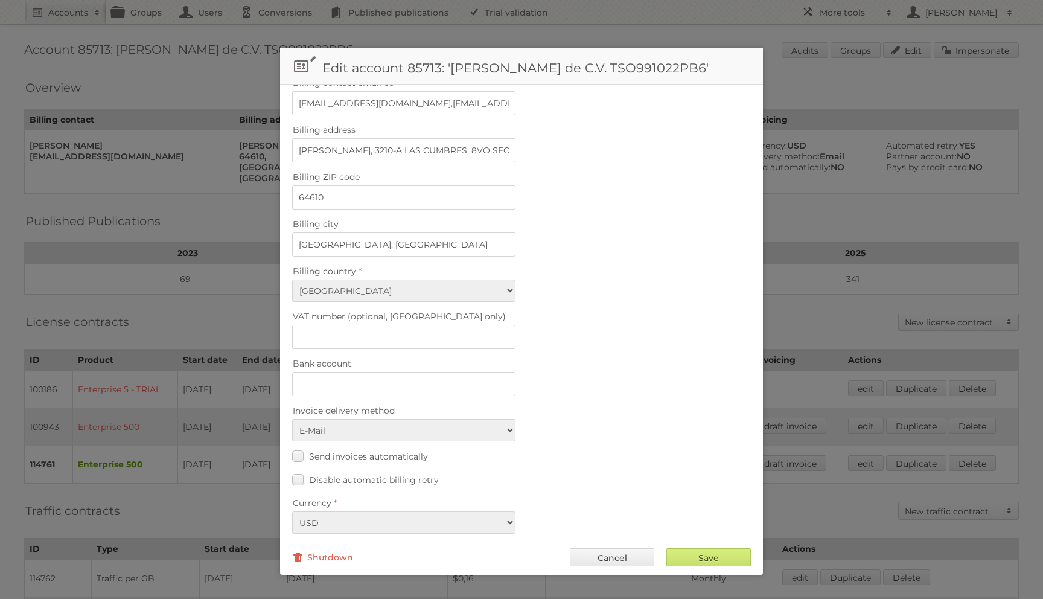
click at [299, 433] on fieldset "Billing details Billing contact name [PERSON_NAME] Billing contact email [PERSO…" at bounding box center [521, 250] width 483 height 602
click at [298, 447] on label "Send invoices automatically" at bounding box center [360, 456] width 136 height 18
click at [0, 0] on input "Send invoices automatically" at bounding box center [0, 0] width 0 height 0
click at [683, 557] on input "Save" at bounding box center [708, 557] width 85 height 18
type input "..."
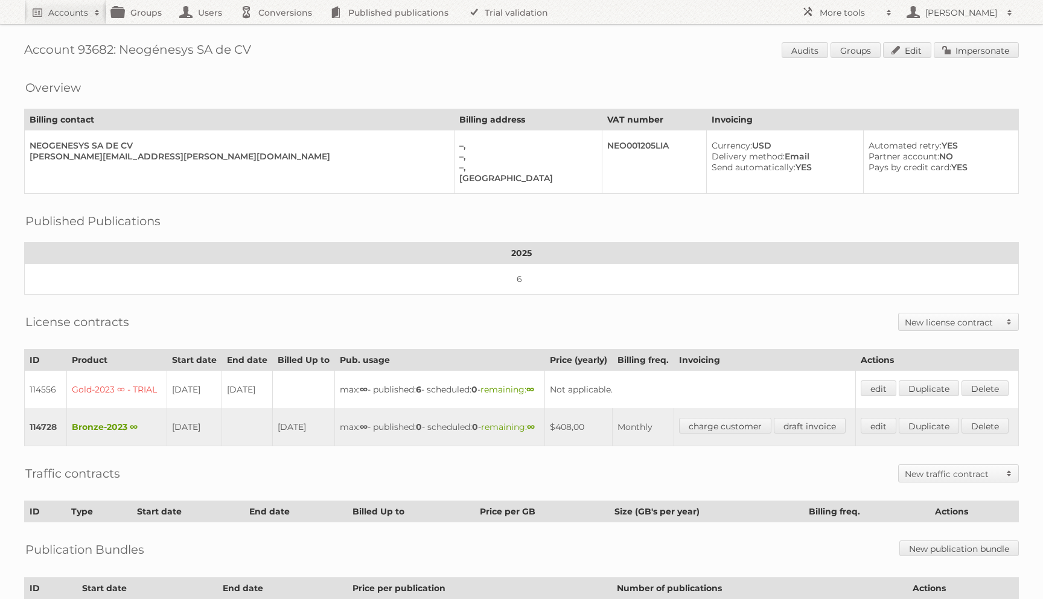
click at [929, 317] on h2 "New license contract" at bounding box center [952, 322] width 95 height 12
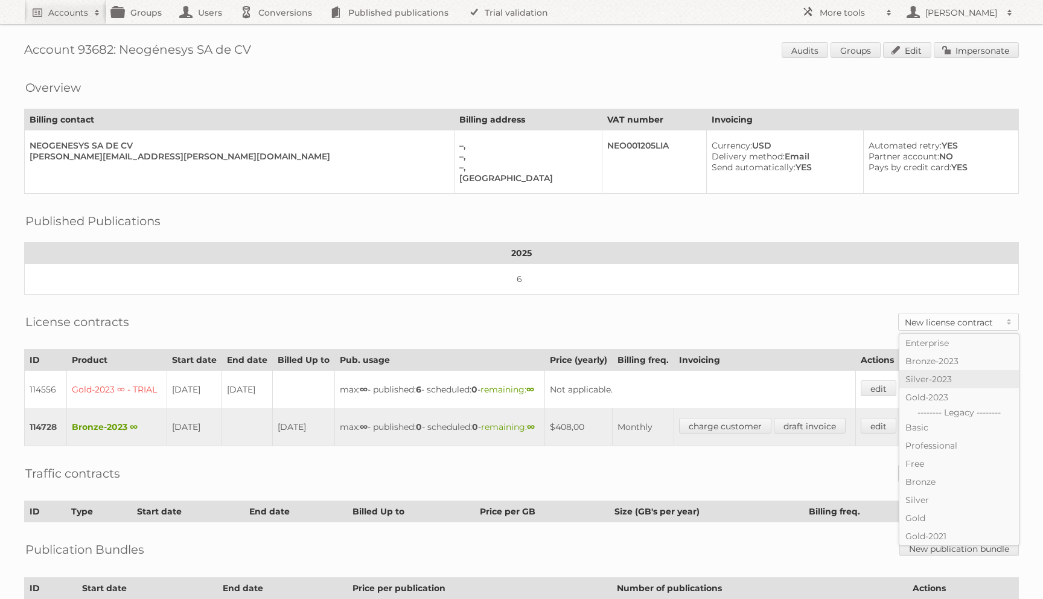
click at [934, 374] on link "Silver-2023" at bounding box center [959, 379] width 120 height 18
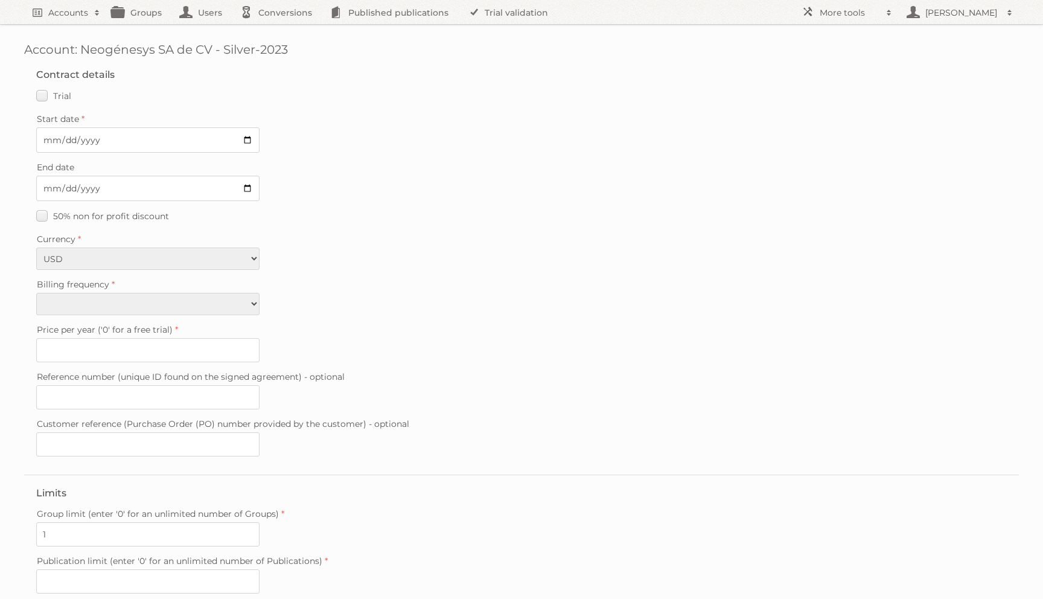
click at [80, 283] on span "Billing frequency" at bounding box center [73, 284] width 72 height 11
click at [80, 293] on select "Monthly Yearly" at bounding box center [147, 304] width 223 height 22
click at [69, 310] on select "Monthly Yearly" at bounding box center [147, 304] width 223 height 22
select select "monthly"
click at [36, 293] on select "Monthly Yearly" at bounding box center [147, 304] width 223 height 22
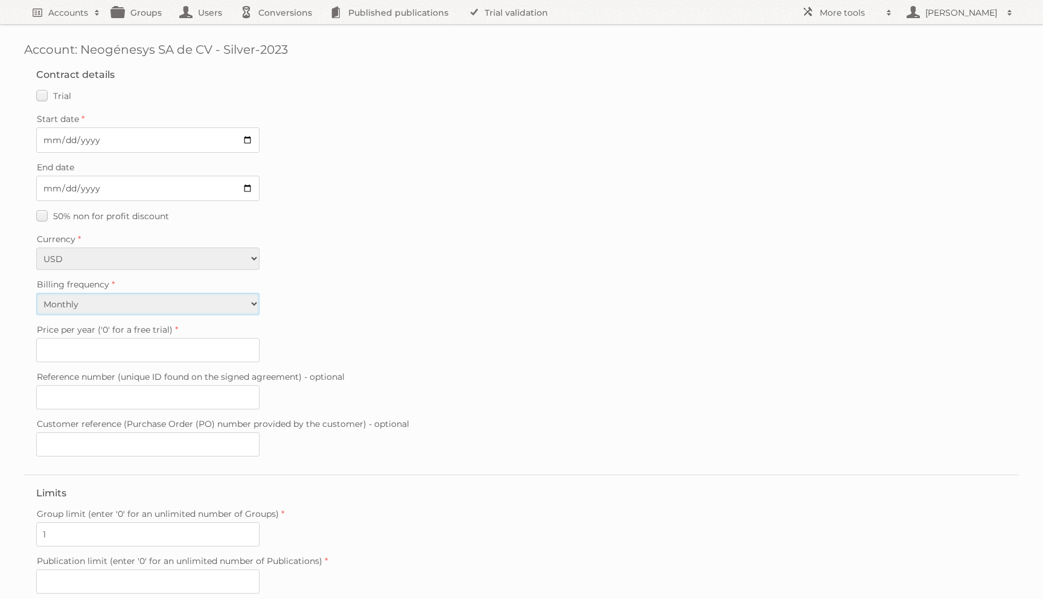
type input "1380"
click at [51, 134] on input "Start date" at bounding box center [147, 139] width 223 height 25
type input "2025-09-11"
click at [343, 202] on fieldset "Contract details Trial Verified trial Start date 2025-09-11 End date 50% non fo…" at bounding box center [521, 266] width 995 height 418
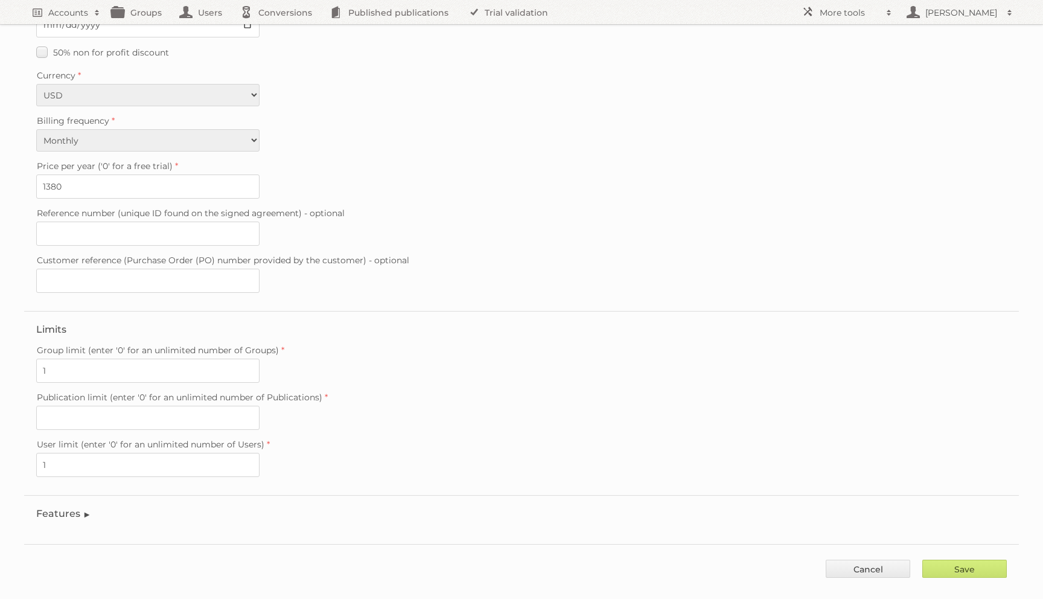
scroll to position [170, 0]
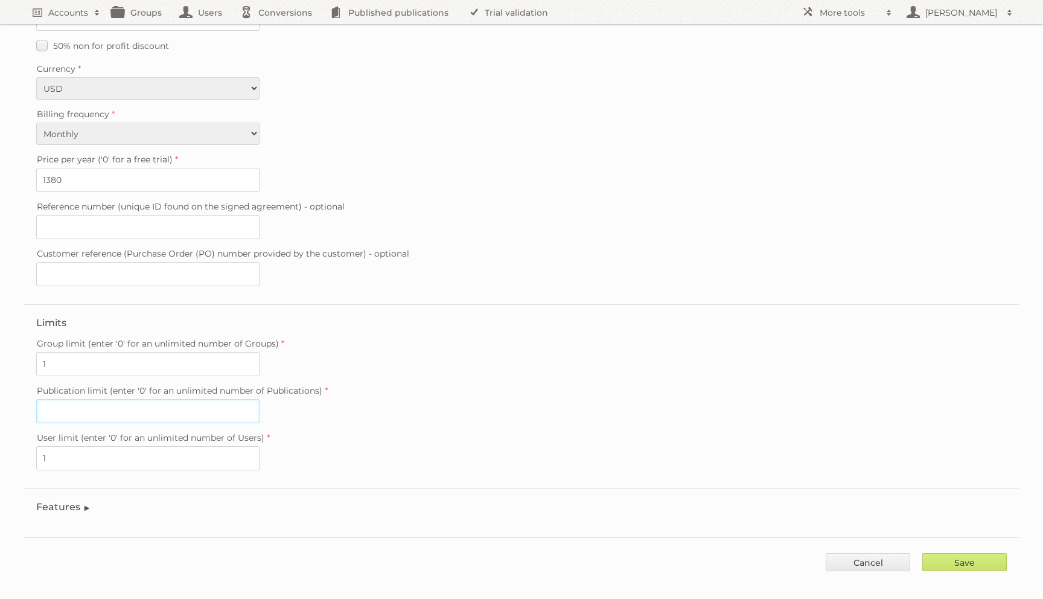
click at [128, 399] on input "Publication limit (enter '0' for an unlimited number of Publications)" at bounding box center [147, 411] width 223 height 24
type input "0"
click at [941, 554] on input "Save" at bounding box center [964, 562] width 85 height 18
type input "..."
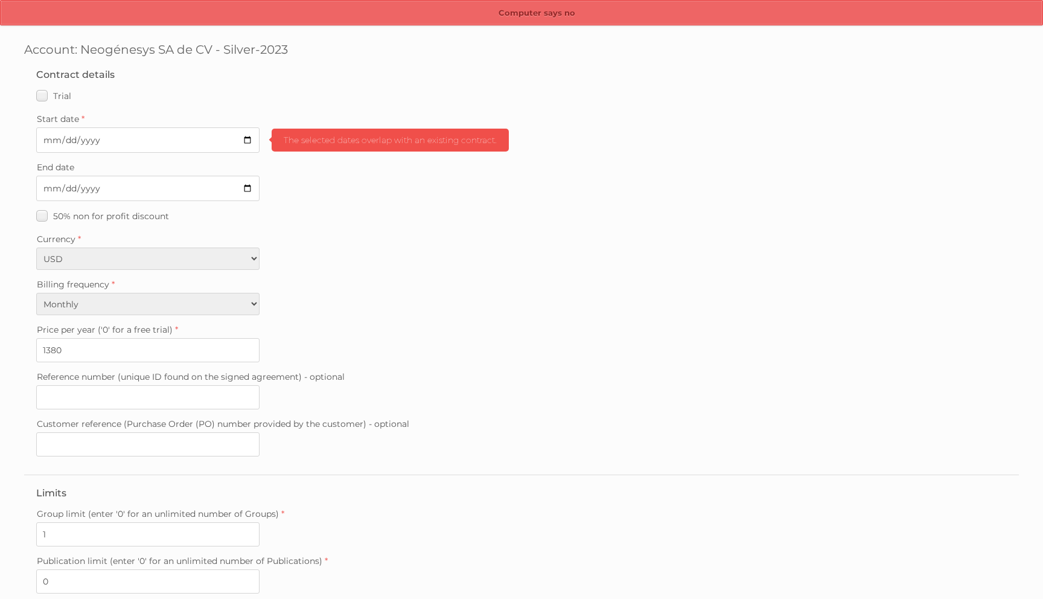
scroll to position [170, 0]
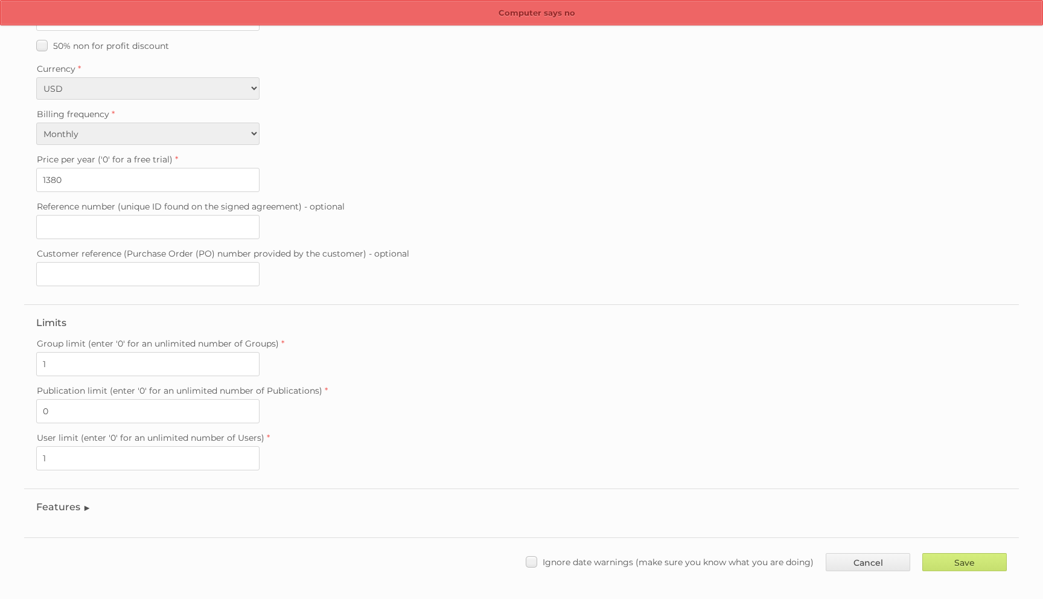
click at [680, 540] on div "Save Cancel Ignore date warnings (make sure you know what you are doing)" at bounding box center [521, 555] width 995 height 36
click at [677, 557] on span "Ignore date warnings (make sure you know what you are doing)" at bounding box center [678, 562] width 271 height 11
click at [0, 0] on input "Ignore date warnings (make sure you know what you are doing)" at bounding box center [0, 0] width 0 height 0
click at [981, 553] on input "Save" at bounding box center [964, 562] width 85 height 18
type input "..."
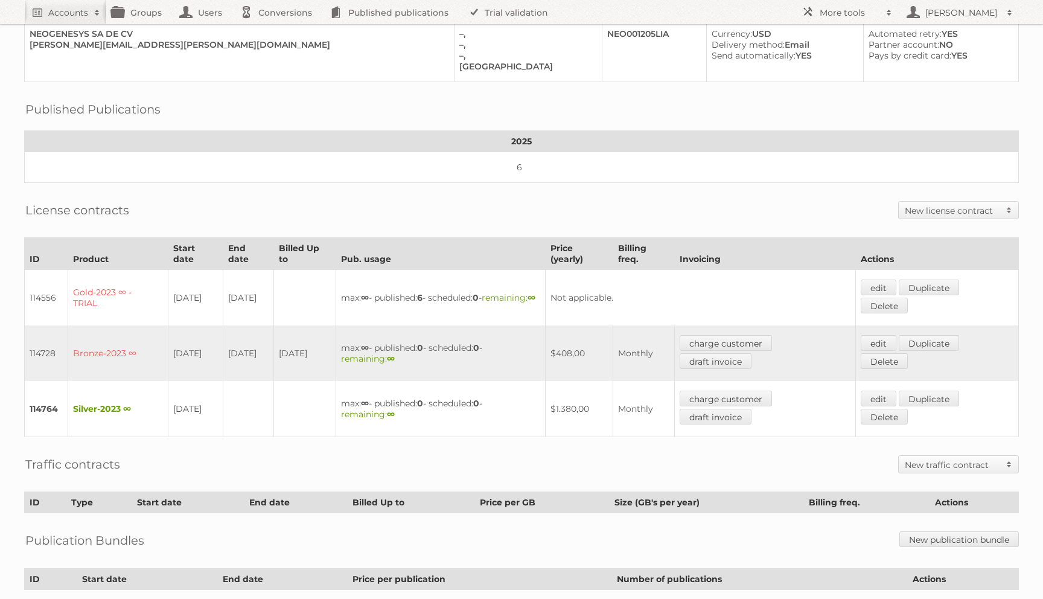
scroll to position [215, 0]
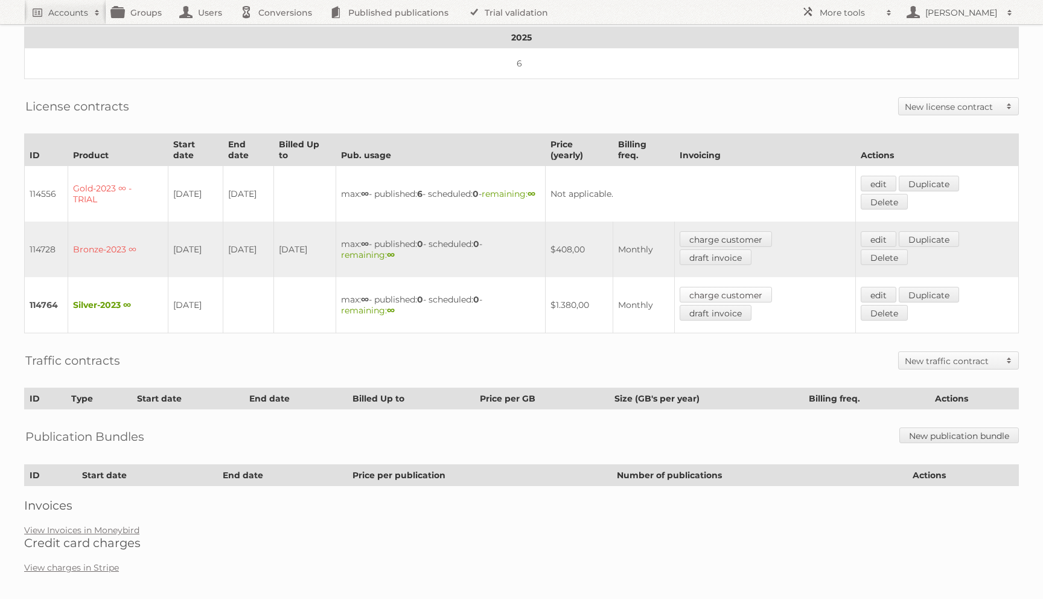
click at [720, 289] on link "charge customer" at bounding box center [726, 295] width 92 height 16
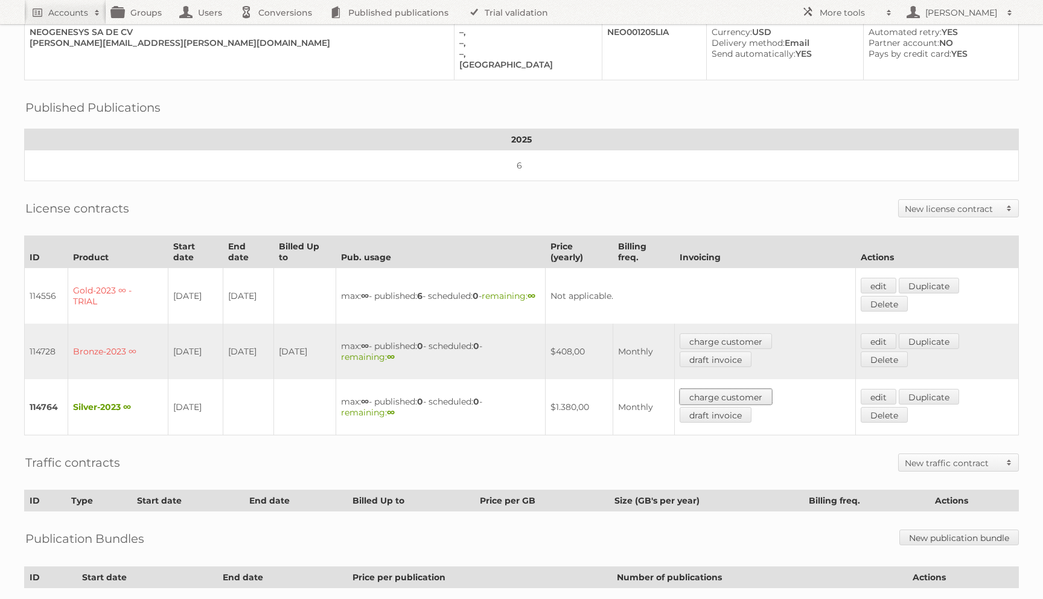
scroll to position [0, 0]
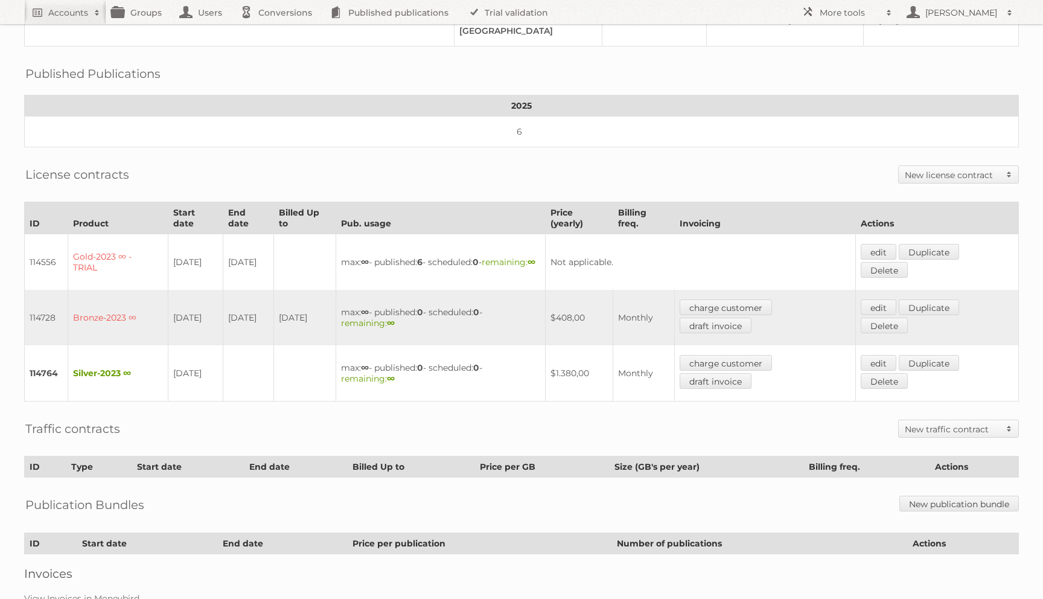
scroll to position [215, 0]
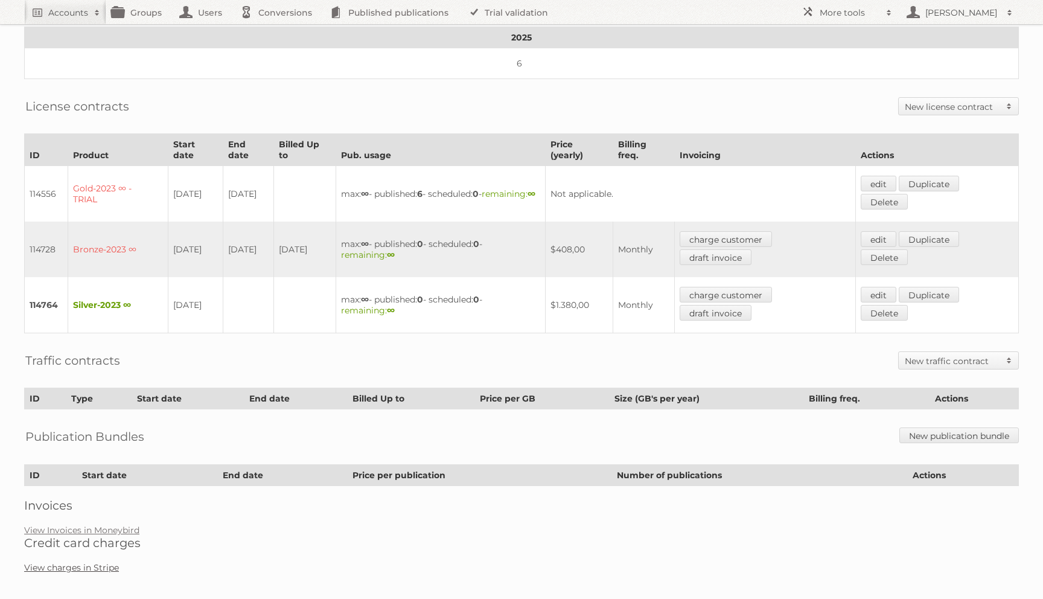
click at [75, 562] on link "View charges in Stripe" at bounding box center [71, 567] width 95 height 11
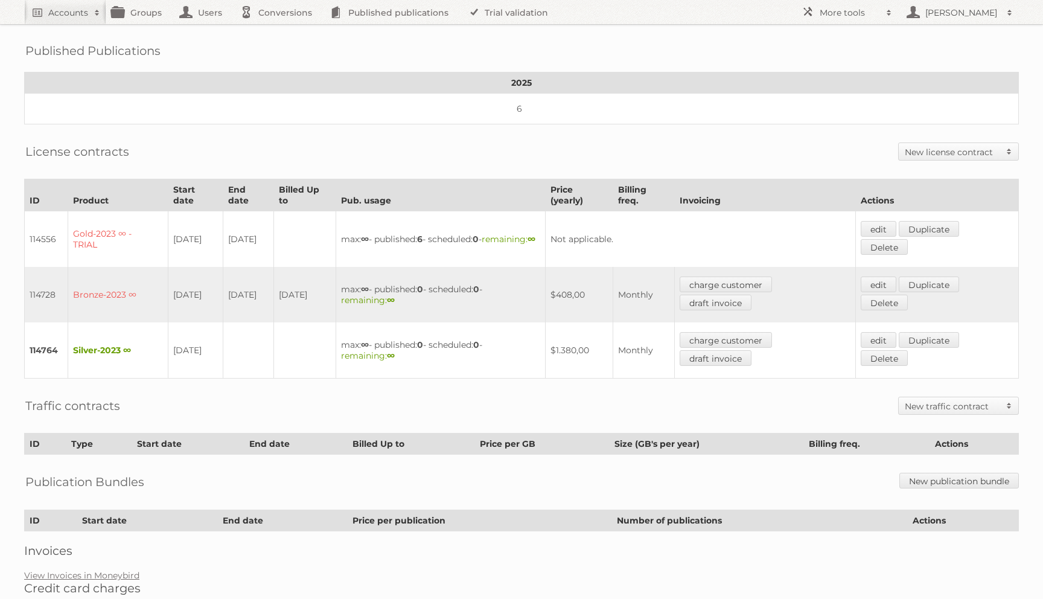
scroll to position [171, 0]
click at [904, 328] on td "edit Duplicate Delete" at bounding box center [937, 349] width 163 height 56
click at [896, 331] on link "edit" at bounding box center [879, 339] width 36 height 16
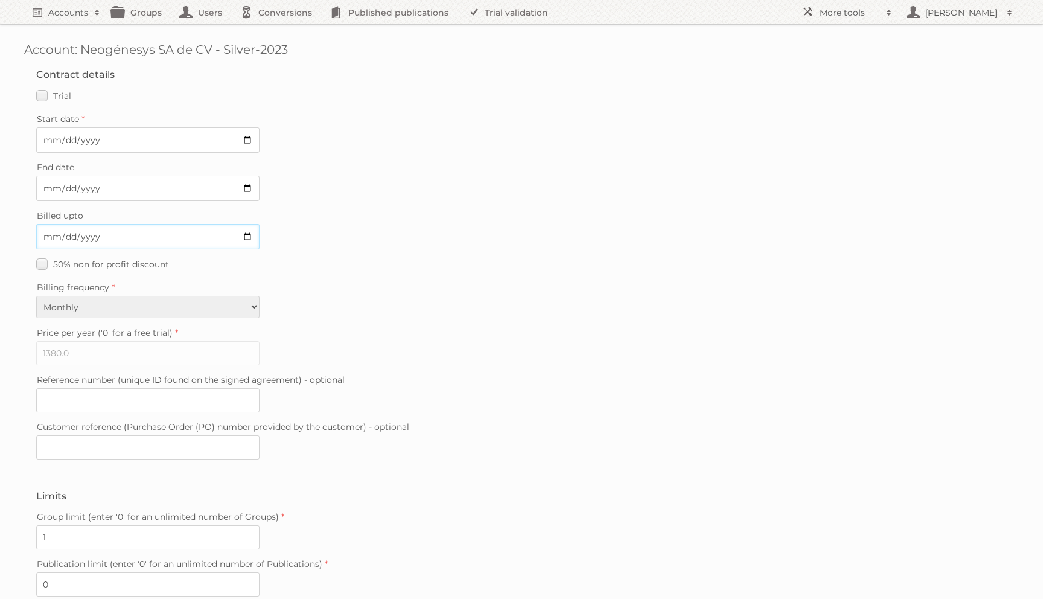
click at [45, 231] on input "Billed upto" at bounding box center [147, 236] width 223 height 25
type input "[DATE]"
type input "..."
